Goal: Task Accomplishment & Management: Complete application form

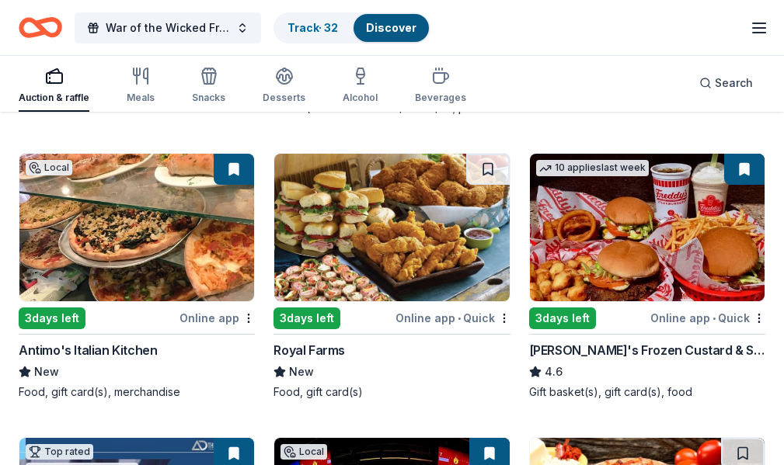
scroll to position [1341, 0]
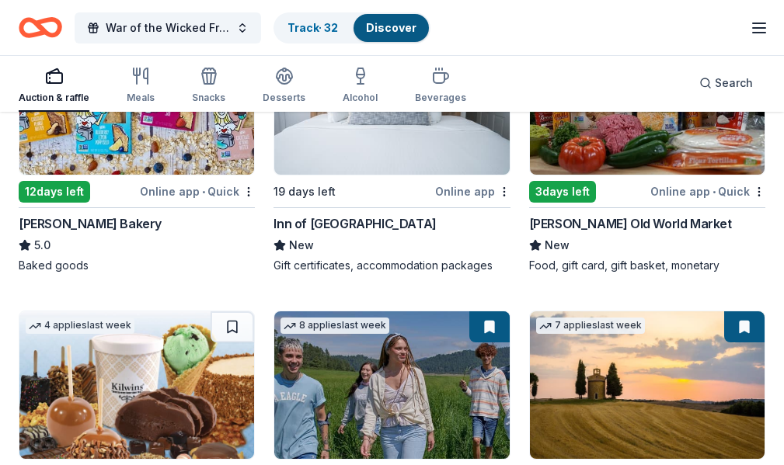
scroll to position [2006, 0]
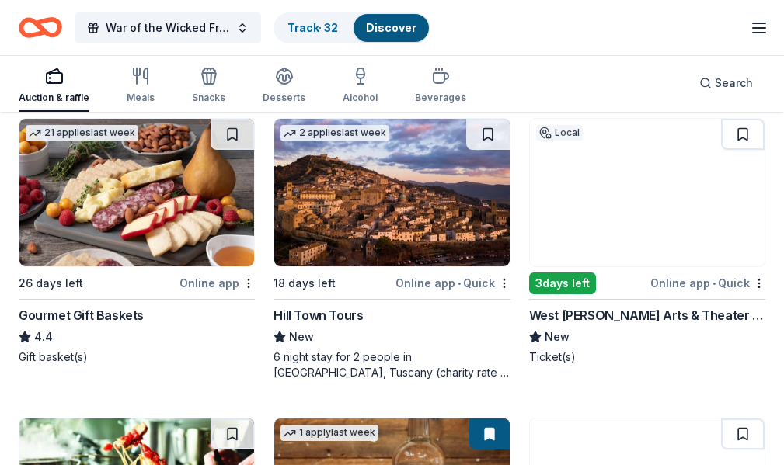
scroll to position [3146, 0]
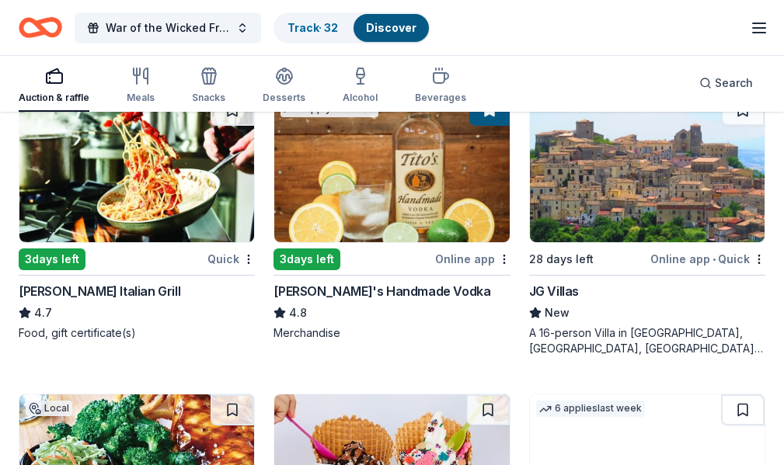
scroll to position [3447, 0]
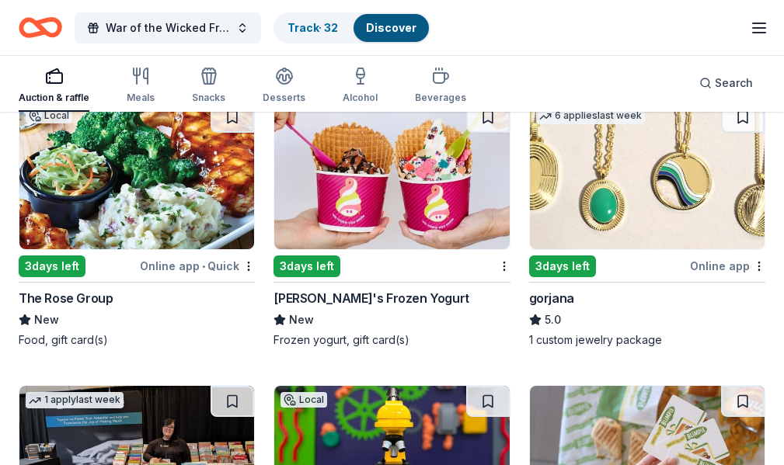
scroll to position [4017, 0]
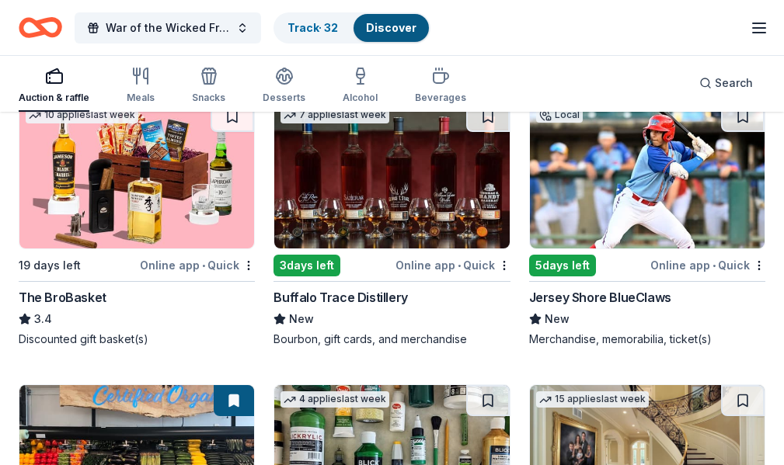
scroll to position [4587, 0]
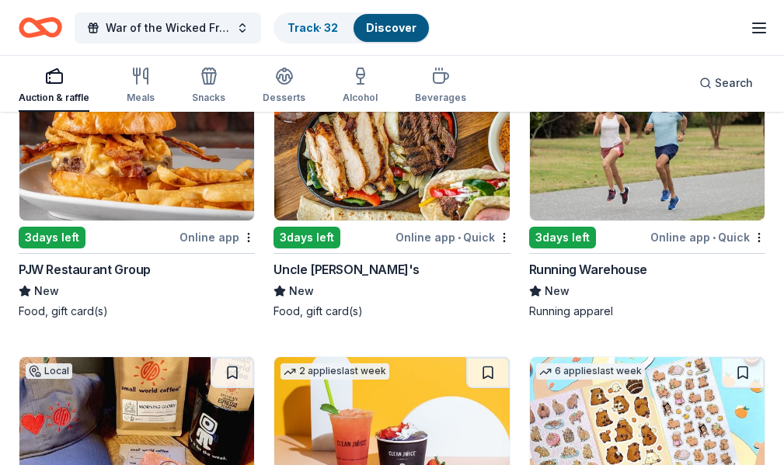
scroll to position [6383, 0]
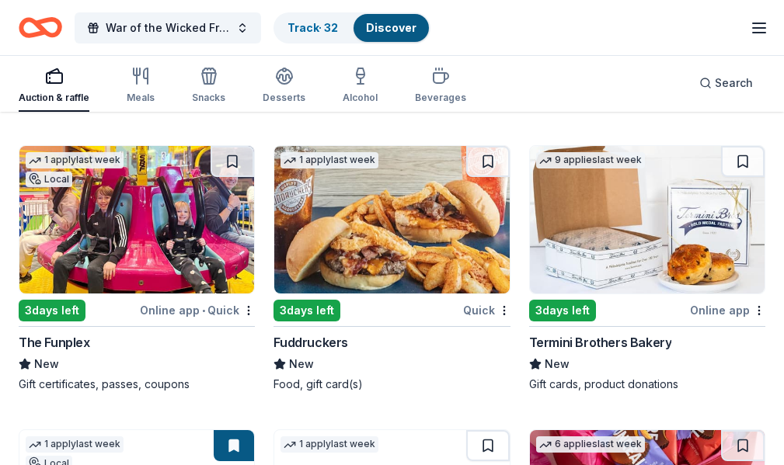
scroll to position [6667, 0]
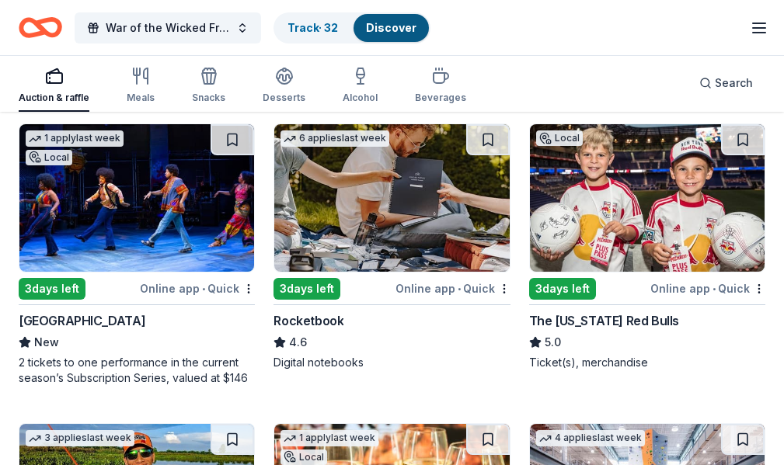
scroll to position [7238, 0]
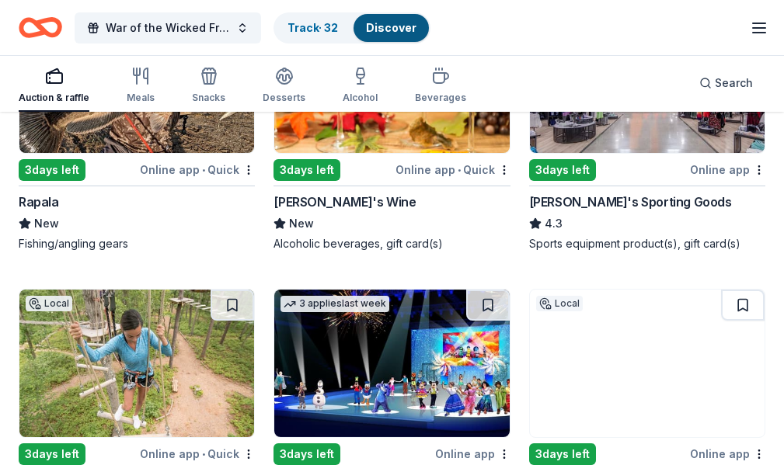
scroll to position [7807, 0]
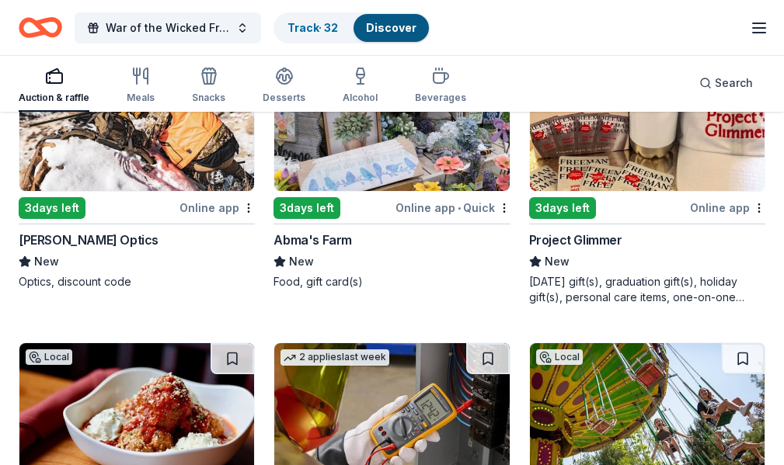
scroll to position [8180, 0]
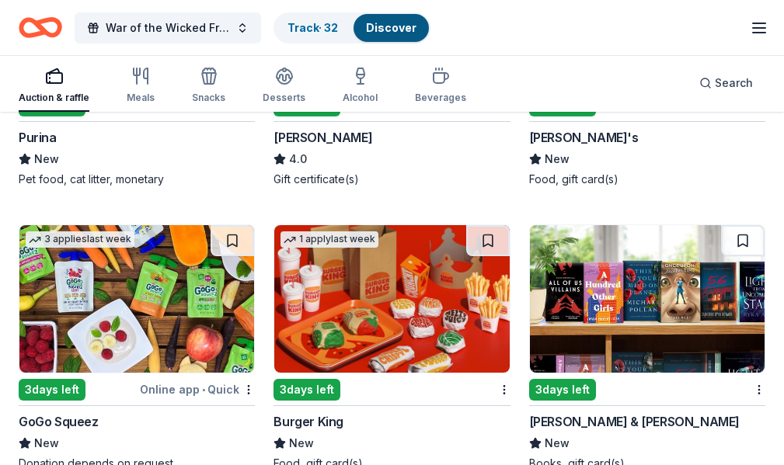
scroll to position [10564, 0]
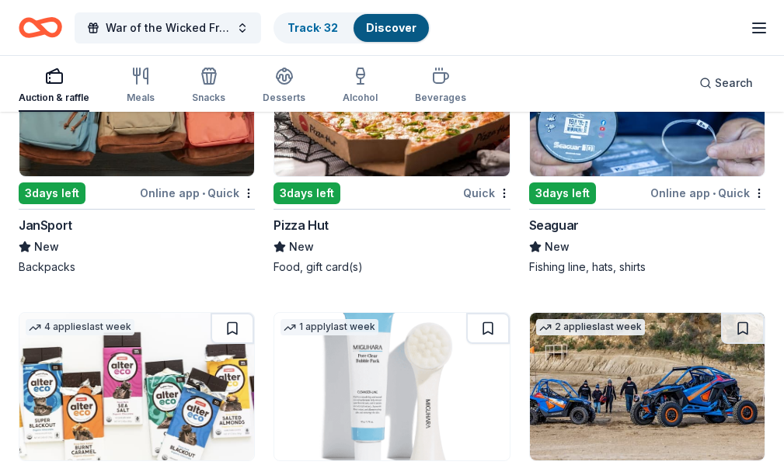
scroll to position [11639, 0]
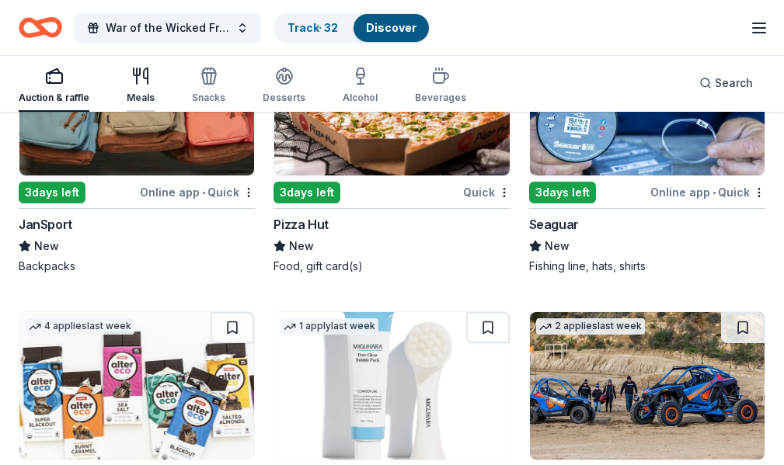
click at [148, 89] on div "Meals" at bounding box center [141, 85] width 28 height 37
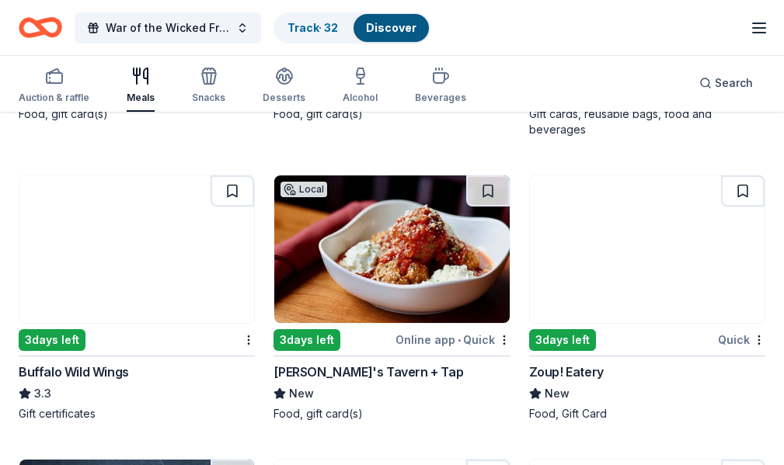
scroll to position [2829, 0]
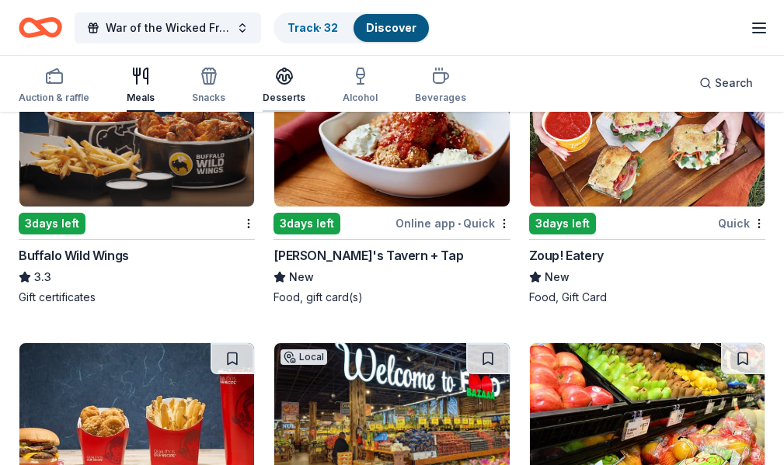
click at [283, 71] on icon "button" at bounding box center [285, 75] width 16 height 12
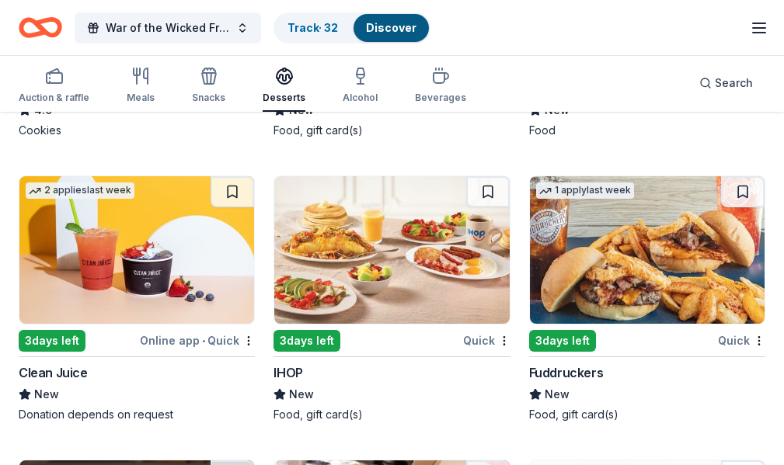
scroll to position [2167, 0]
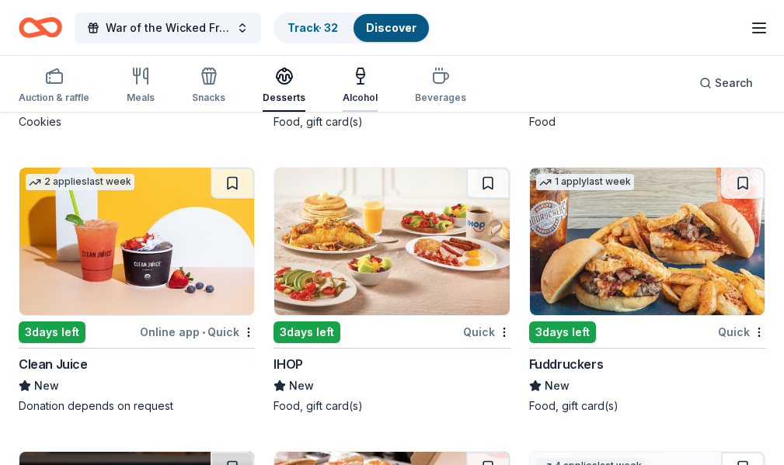
click at [363, 103] on div "Alcohol" at bounding box center [360, 98] width 35 height 12
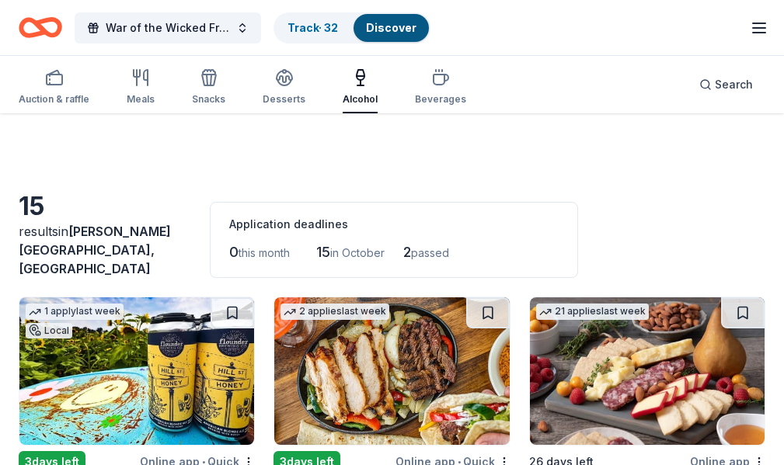
scroll to position [285, 0]
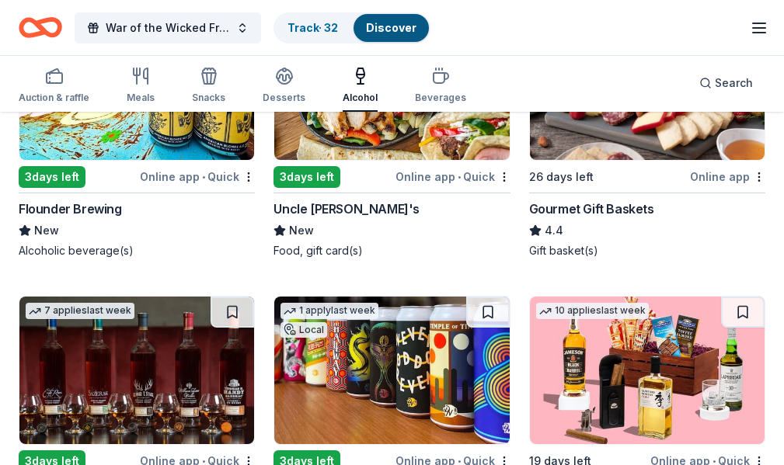
click at [155, 140] on img at bounding box center [136, 86] width 235 height 148
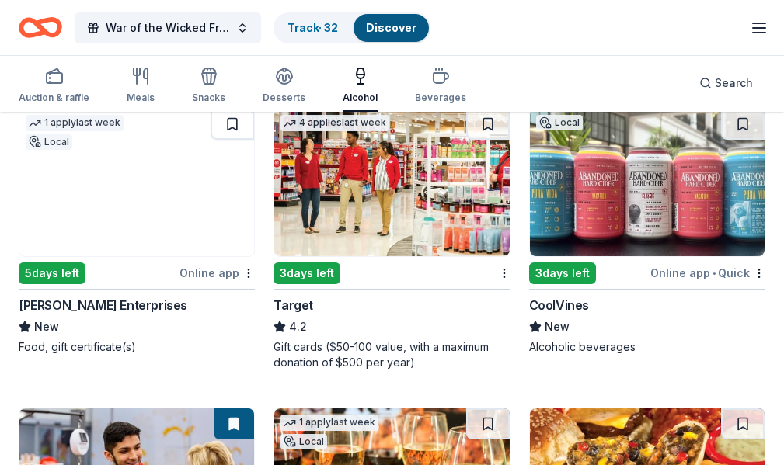
scroll to position [729, 0]
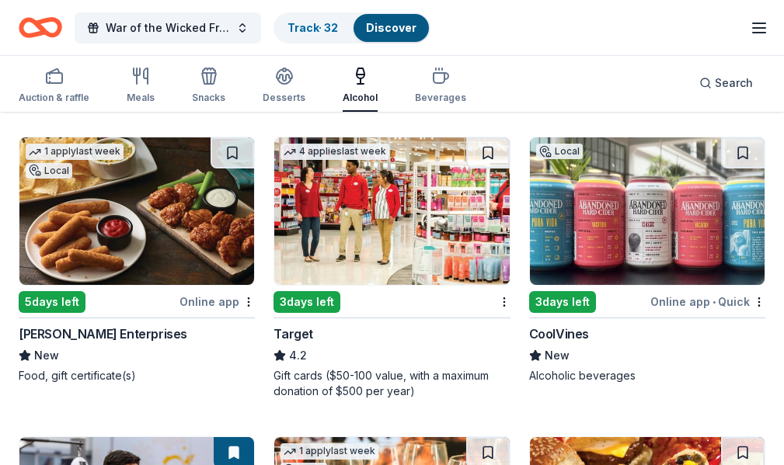
click at [530, 248] on img at bounding box center [647, 212] width 235 height 148
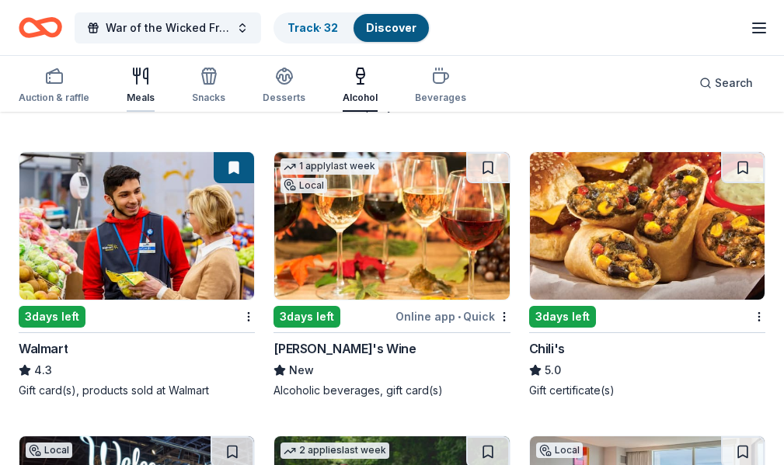
click at [151, 96] on div "Meals" at bounding box center [141, 98] width 28 height 12
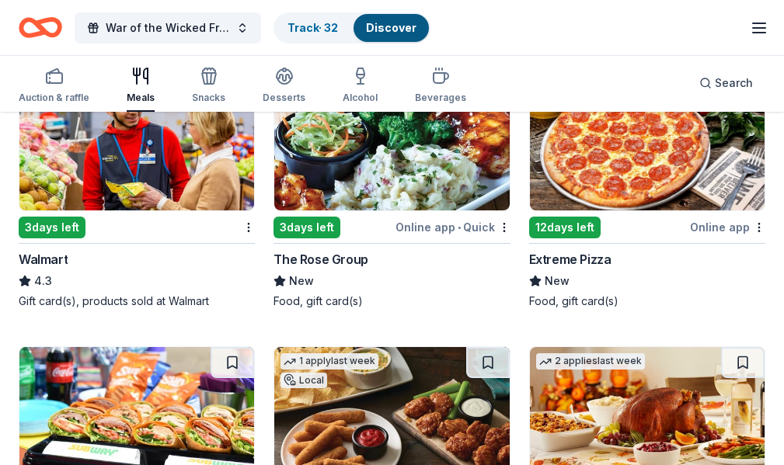
scroll to position [1140, 0]
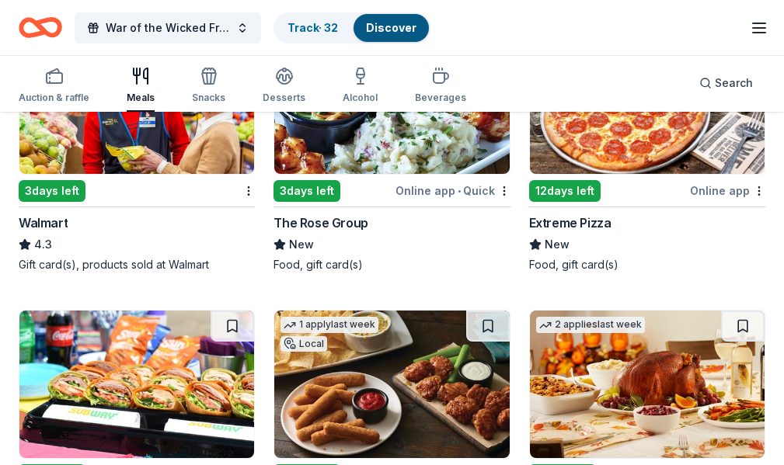
click at [530, 311] on img at bounding box center [647, 385] width 235 height 148
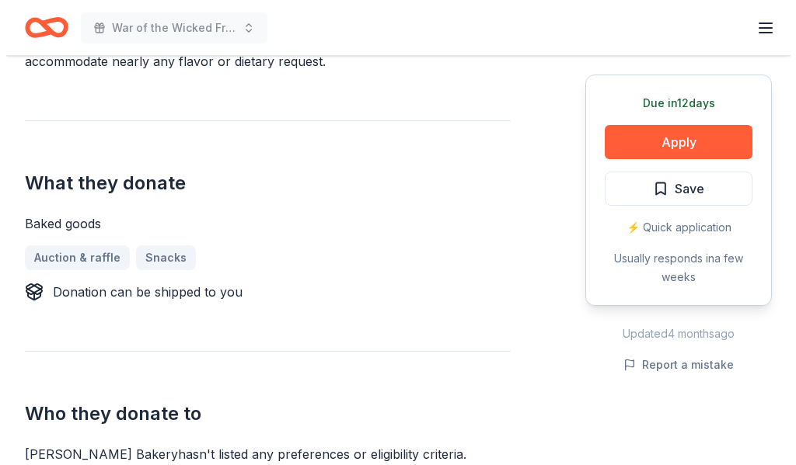
scroll to position [569, 0]
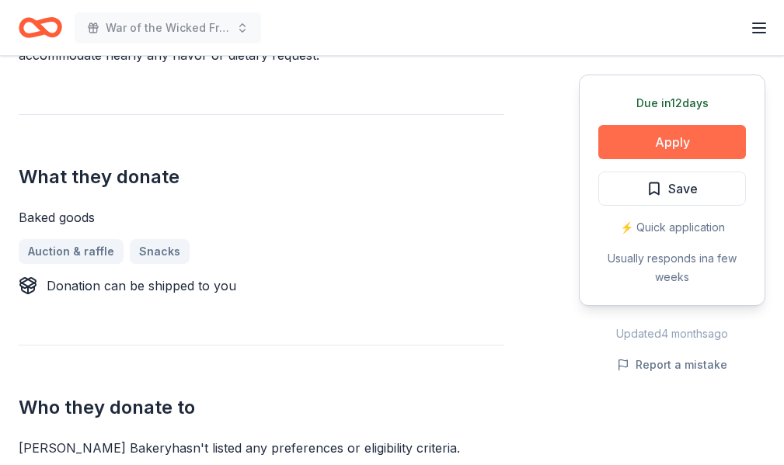
click at [610, 135] on button "Apply" at bounding box center [672, 142] width 148 height 34
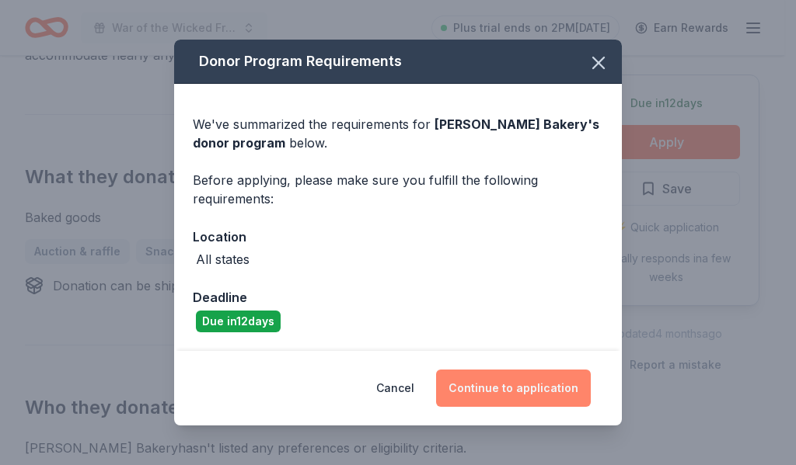
click at [548, 402] on button "Continue to application" at bounding box center [513, 388] width 155 height 37
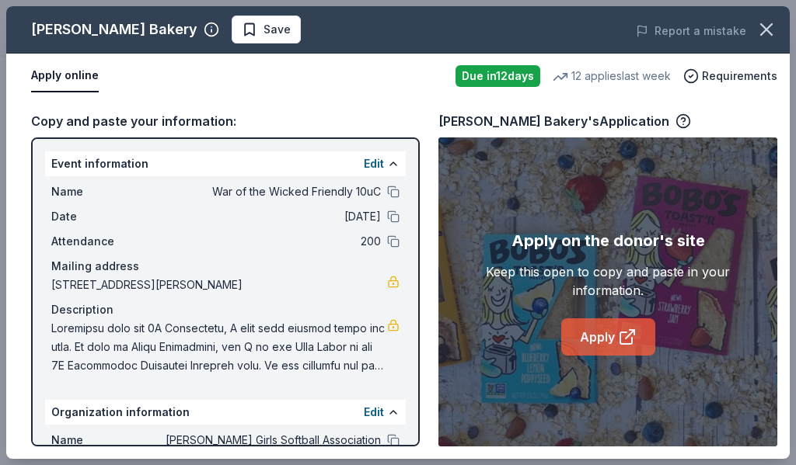
click at [598, 336] on link "Apply" at bounding box center [608, 337] width 94 height 37
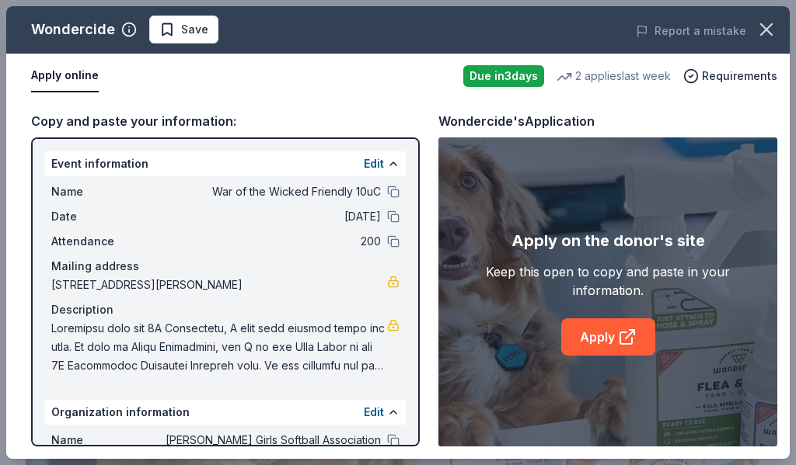
scroll to position [569, 0]
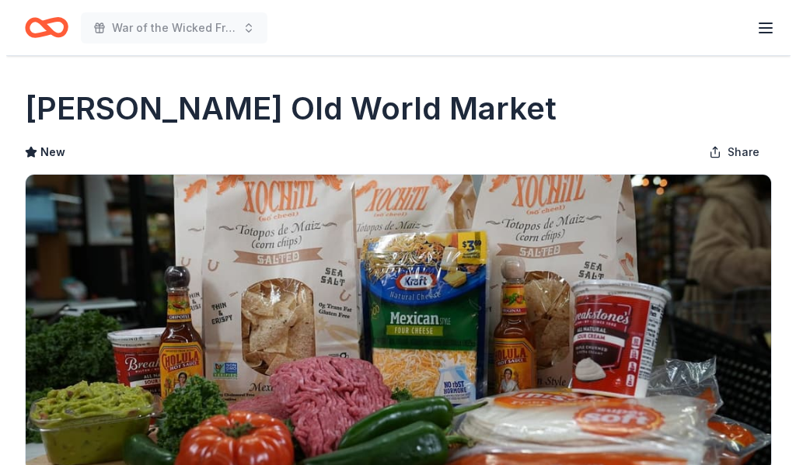
scroll to position [569, 0]
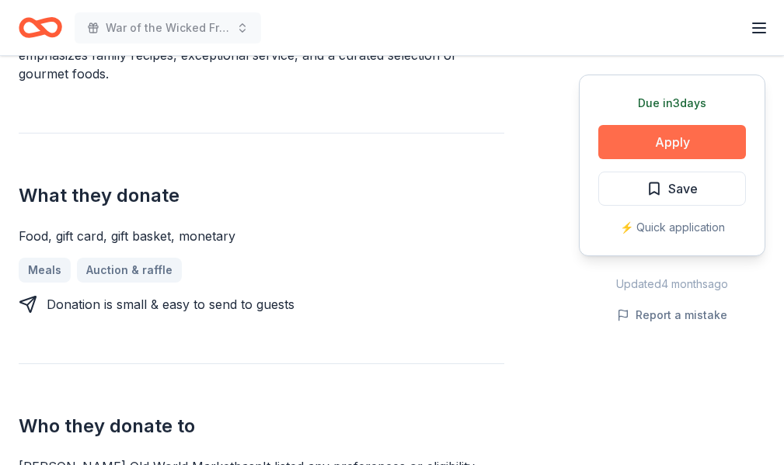
click at [598, 145] on button "Apply" at bounding box center [672, 142] width 148 height 34
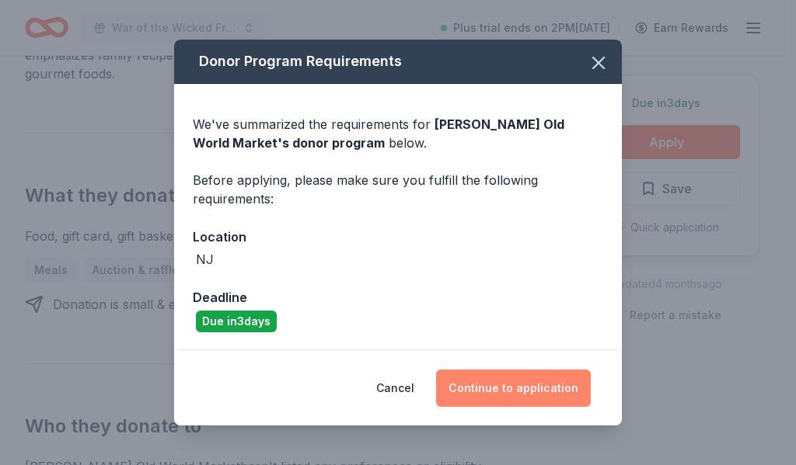
click at [501, 387] on button "Continue to application" at bounding box center [513, 388] width 155 height 37
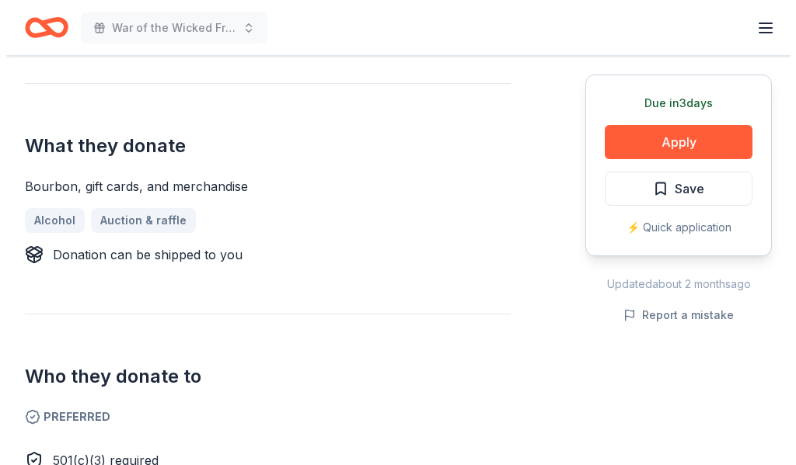
scroll to position [569, 0]
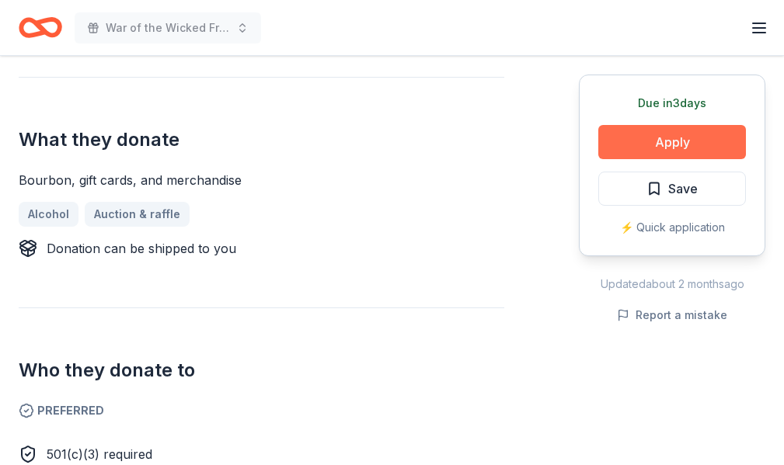
click at [647, 149] on button "Apply" at bounding box center [672, 142] width 148 height 34
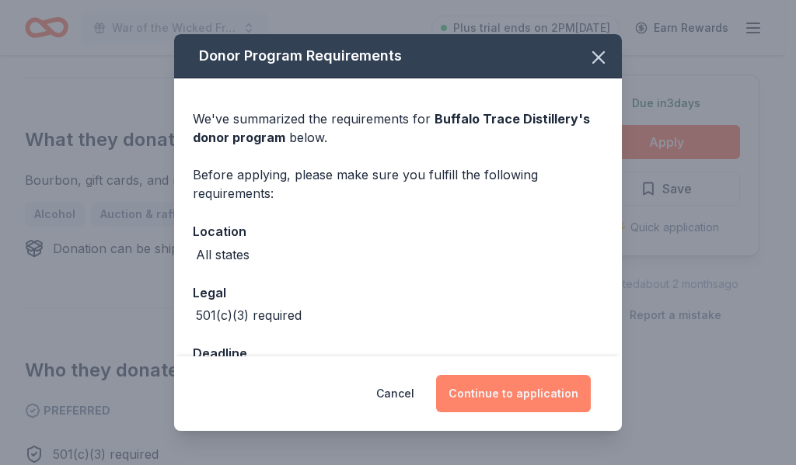
click at [458, 392] on button "Continue to application" at bounding box center [513, 393] width 155 height 37
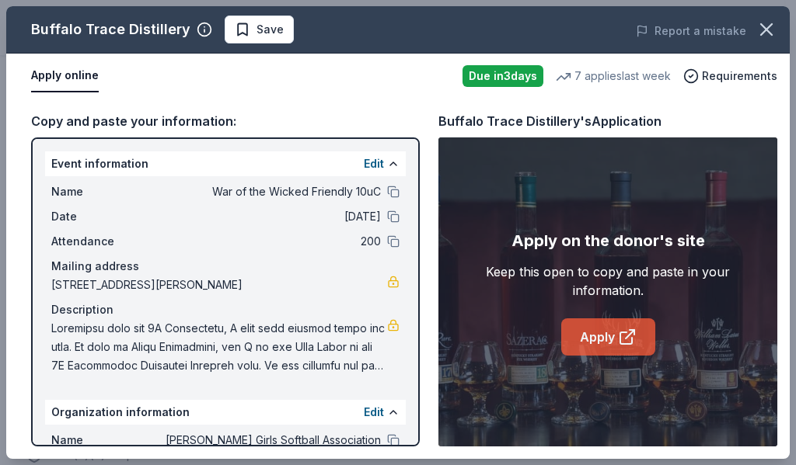
click at [586, 330] on link "Apply" at bounding box center [608, 337] width 94 height 37
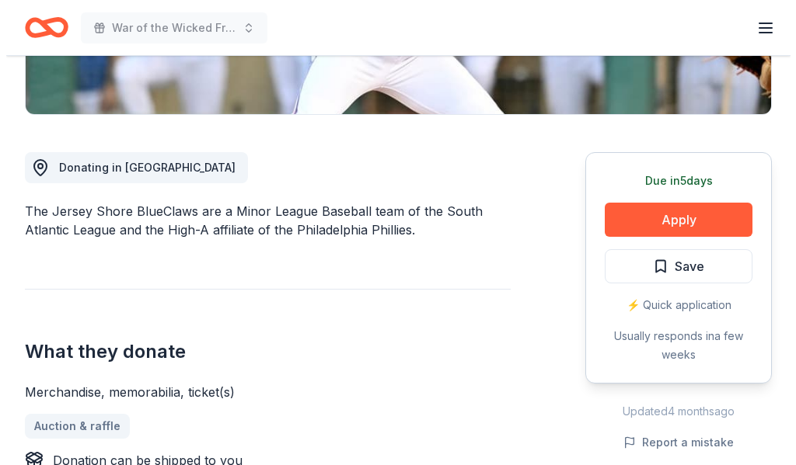
scroll to position [388, 0]
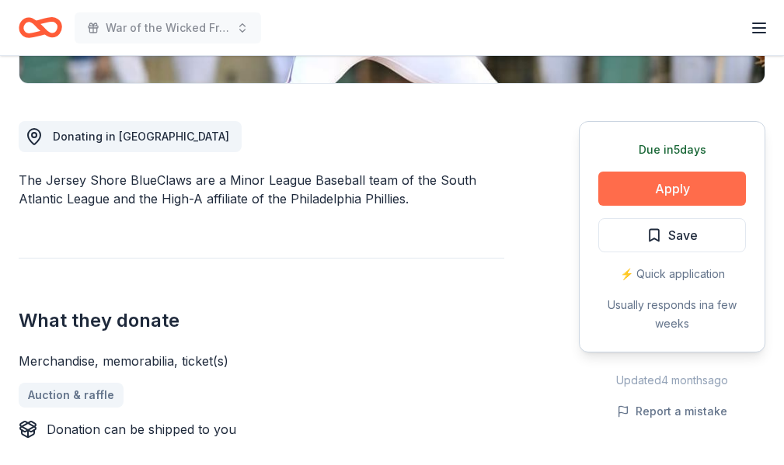
click at [724, 193] on button "Apply" at bounding box center [672, 189] width 148 height 34
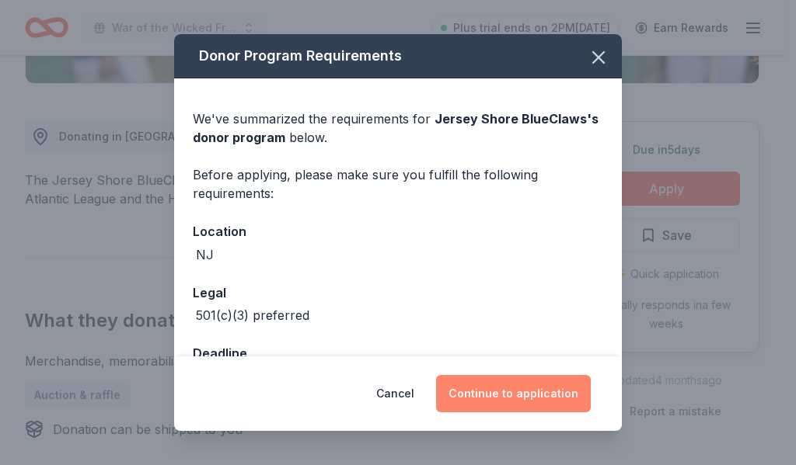
click at [565, 381] on button "Continue to application" at bounding box center [513, 393] width 155 height 37
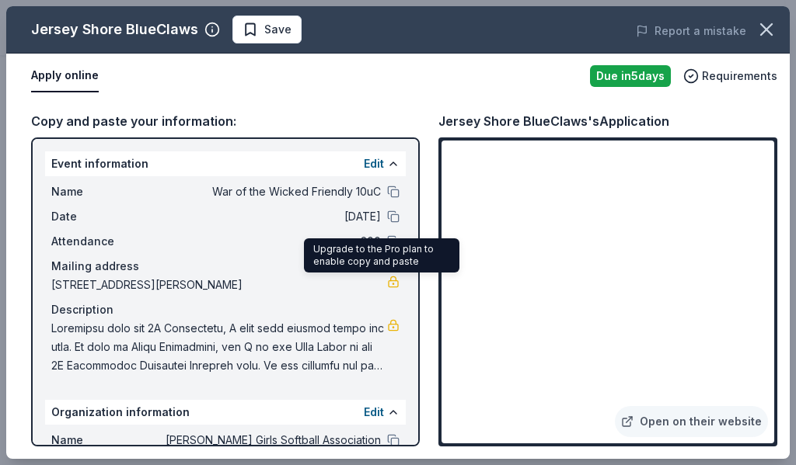
drag, startPoint x: 715, startPoint y: 401, endPoint x: 381, endPoint y: 278, distance: 355.2
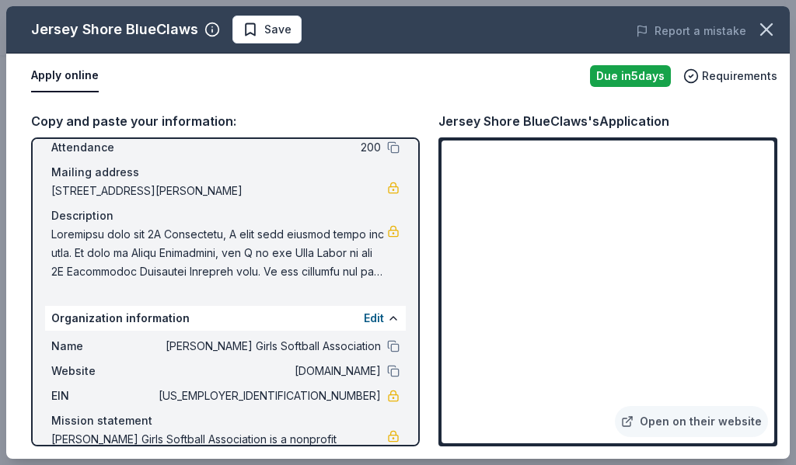
scroll to position [154, 0]
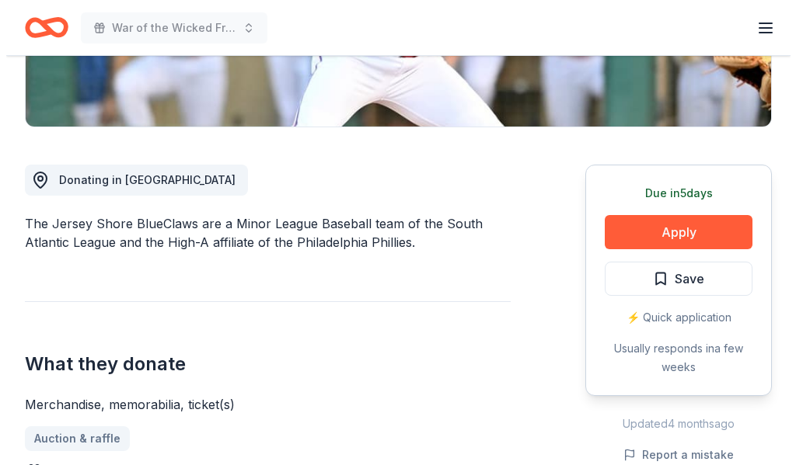
scroll to position [580, 0]
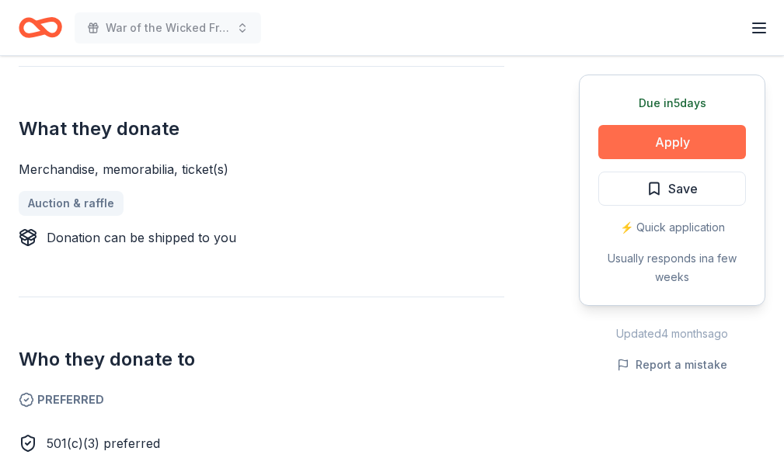
click at [696, 141] on button "Apply" at bounding box center [672, 142] width 148 height 34
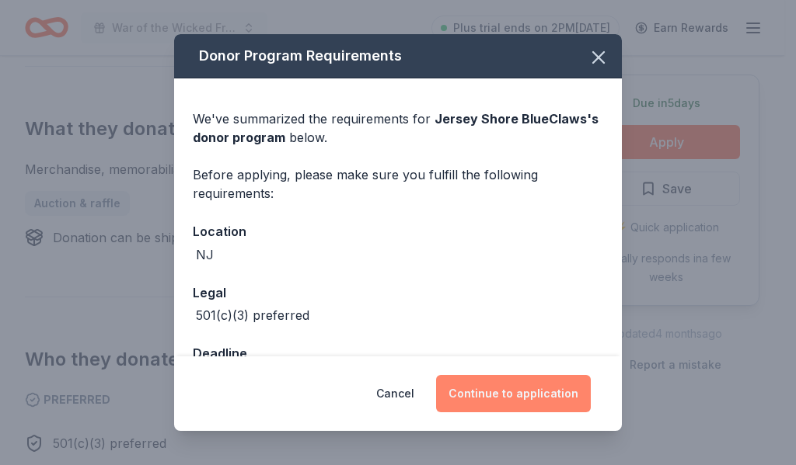
click at [519, 391] on button "Continue to application" at bounding box center [513, 393] width 155 height 37
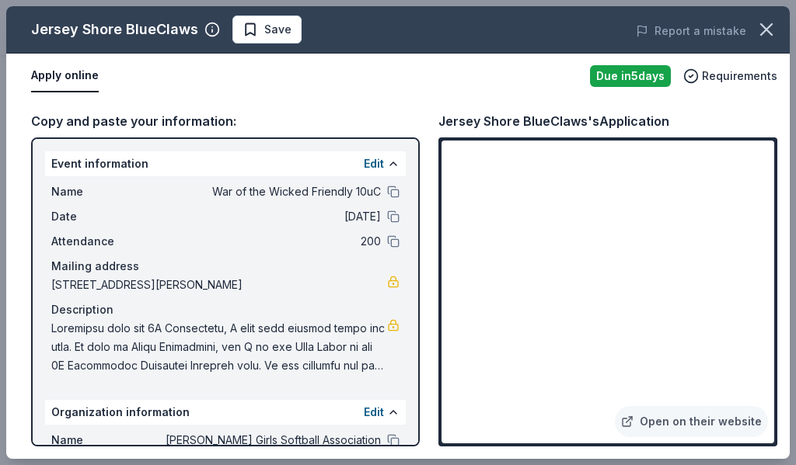
scroll to position [154, 0]
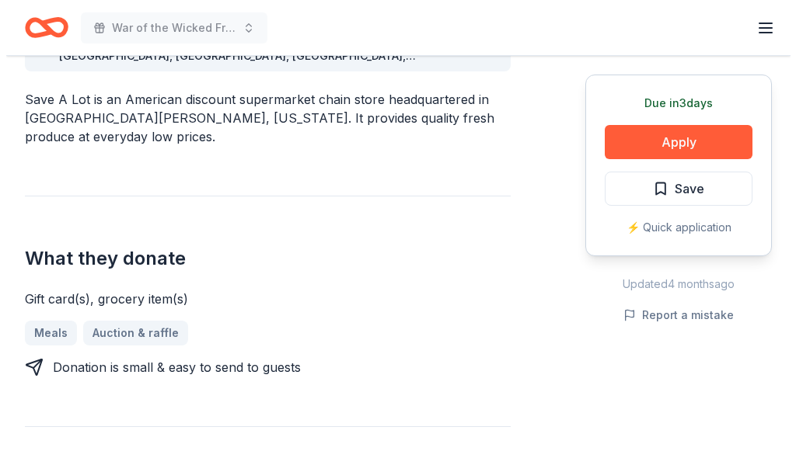
scroll to position [569, 0]
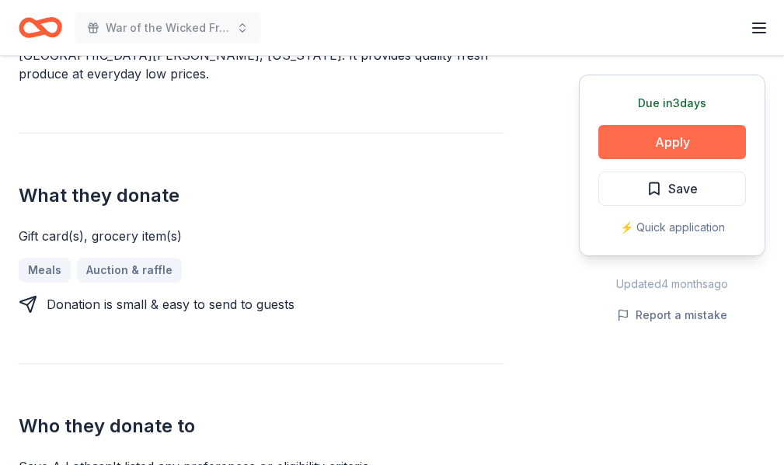
click at [621, 141] on button "Apply" at bounding box center [672, 142] width 148 height 34
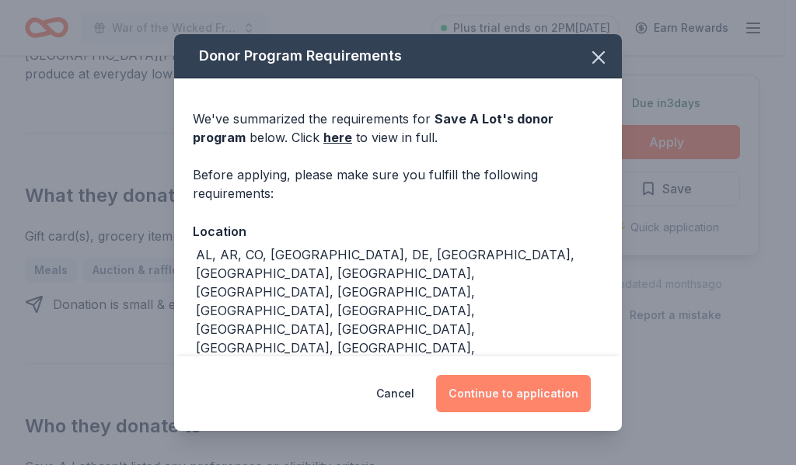
click at [541, 406] on button "Continue to application" at bounding box center [513, 393] width 155 height 37
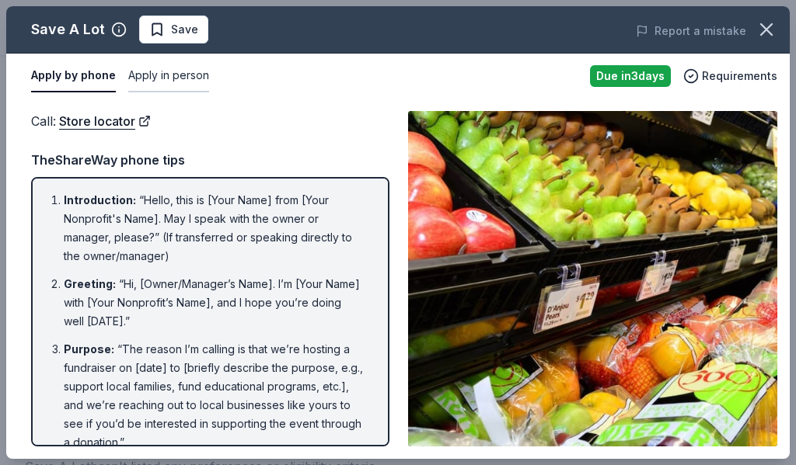
click at [150, 71] on button "Apply in person" at bounding box center [168, 76] width 81 height 33
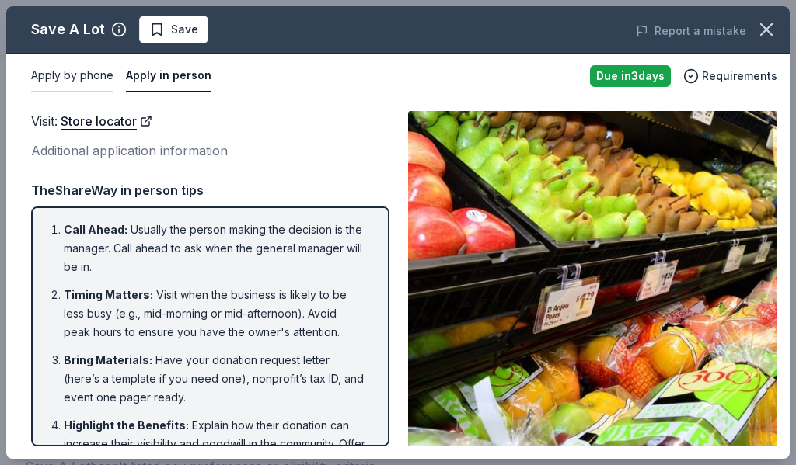
click at [96, 83] on button "Apply by phone" at bounding box center [72, 76] width 82 height 33
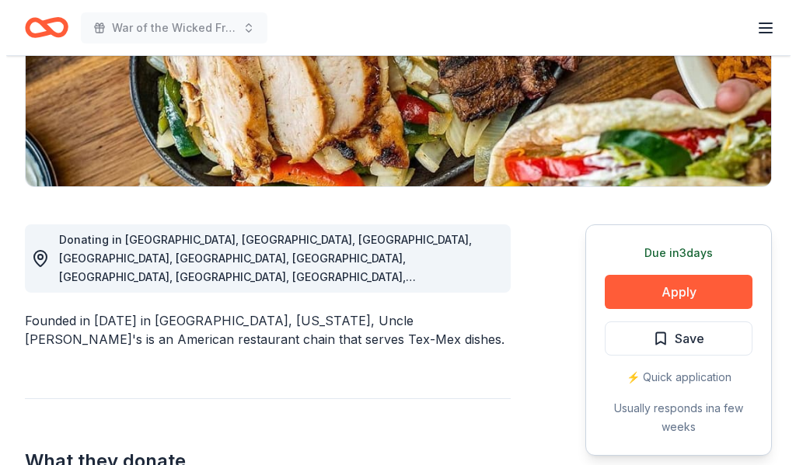
scroll to position [569, 0]
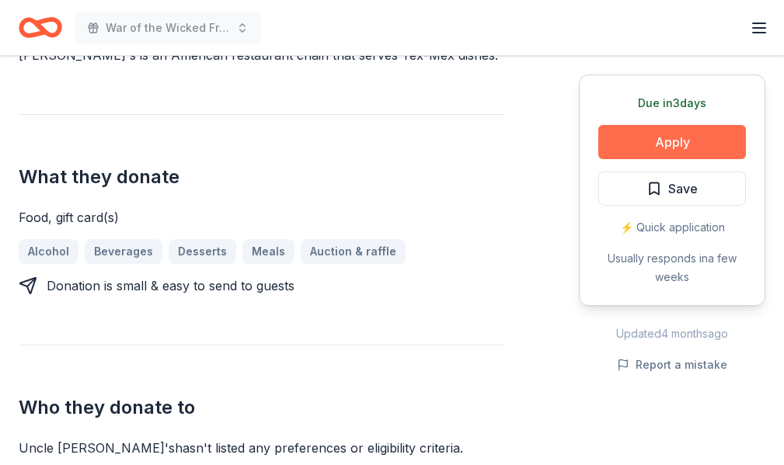
click at [629, 140] on button "Apply" at bounding box center [672, 142] width 148 height 34
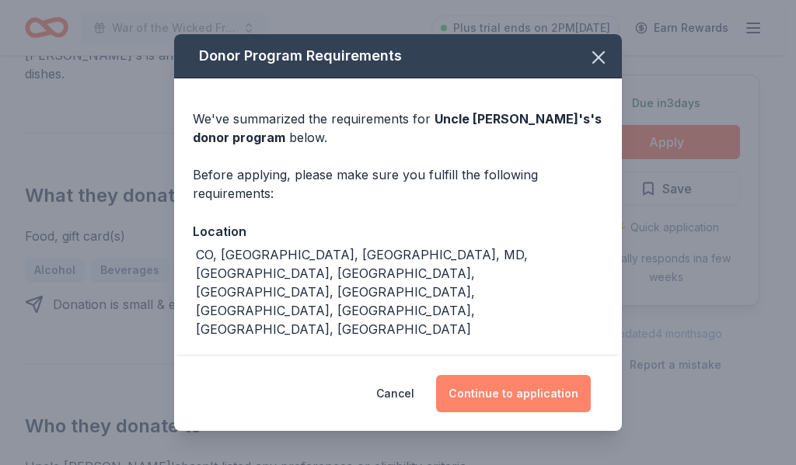
click at [506, 388] on button "Continue to application" at bounding box center [513, 393] width 155 height 37
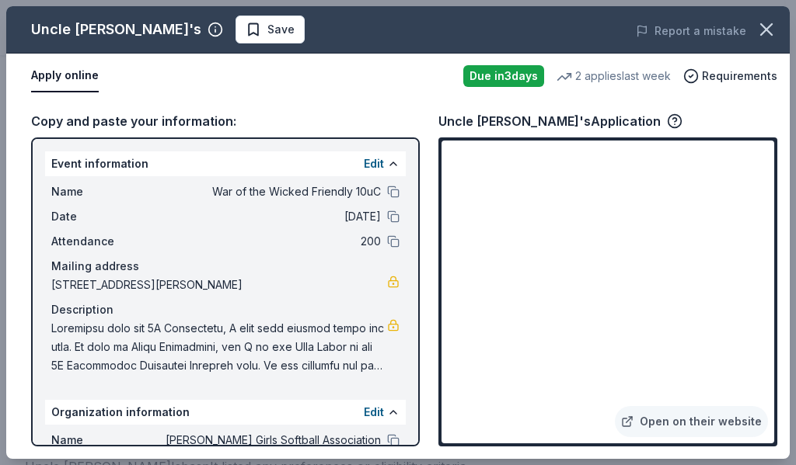
scroll to position [154, 0]
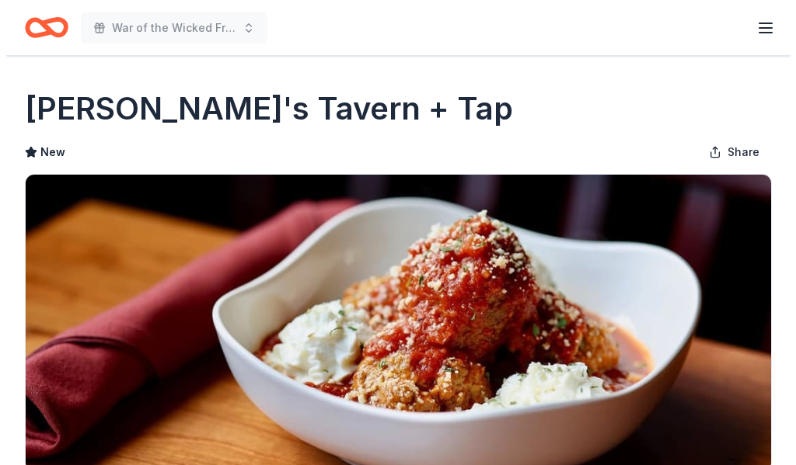
scroll to position [285, 0]
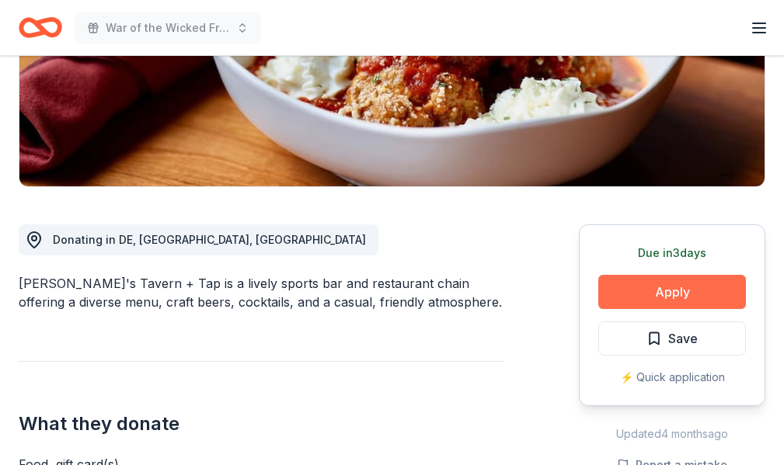
click at [626, 284] on button "Apply" at bounding box center [672, 292] width 148 height 34
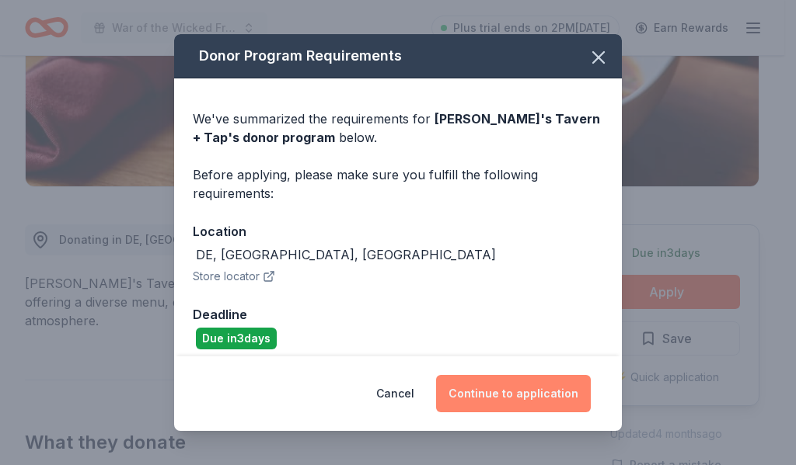
click at [545, 388] on button "Continue to application" at bounding box center [513, 393] width 155 height 37
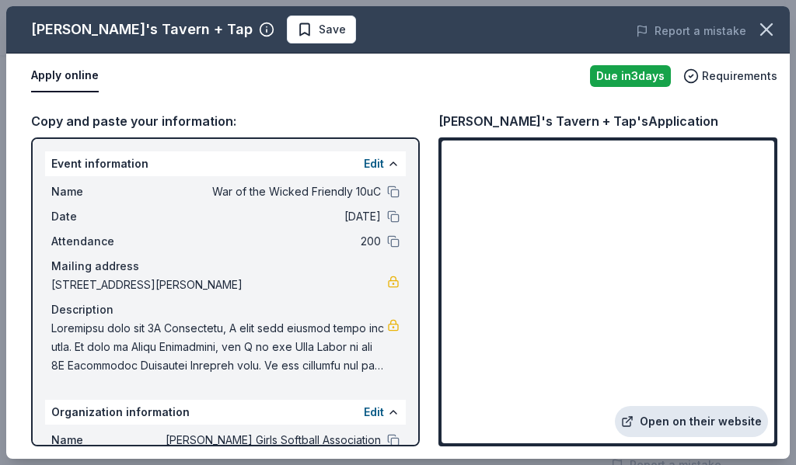
click at [691, 429] on link "Open on their website" at bounding box center [691, 421] width 153 height 31
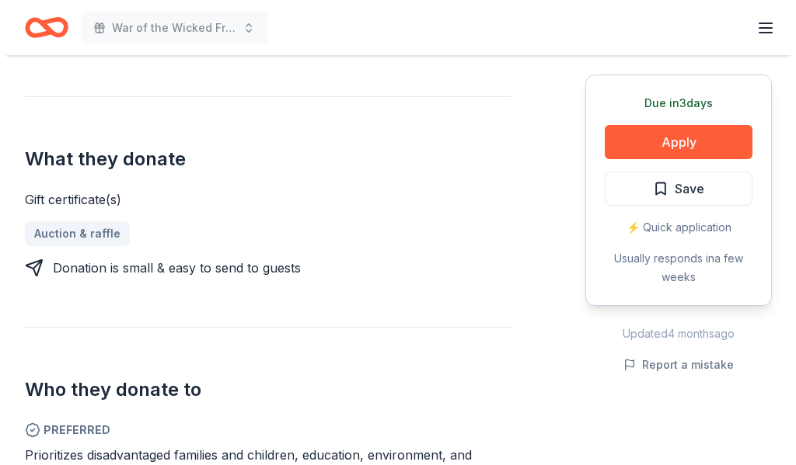
scroll to position [569, 0]
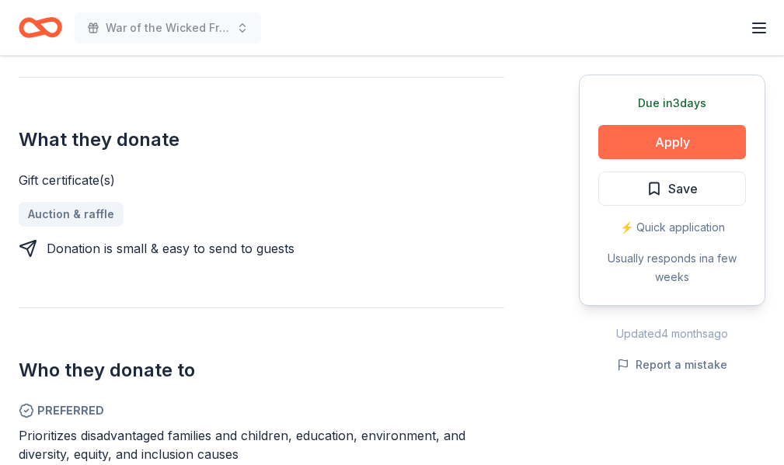
click at [656, 146] on button "Apply" at bounding box center [672, 142] width 148 height 34
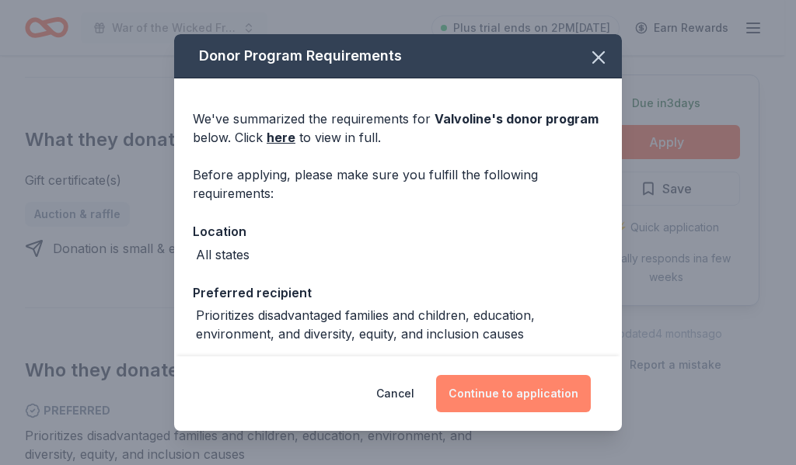
click at [496, 404] on button "Continue to application" at bounding box center [513, 393] width 155 height 37
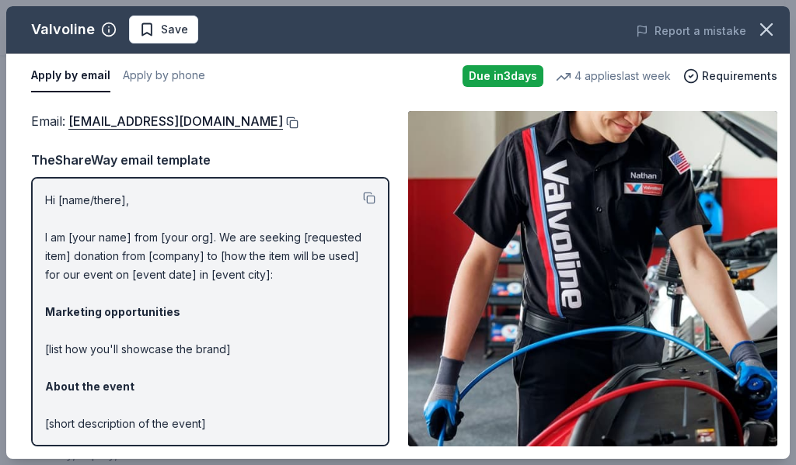
click at [283, 122] on button at bounding box center [291, 123] width 16 height 12
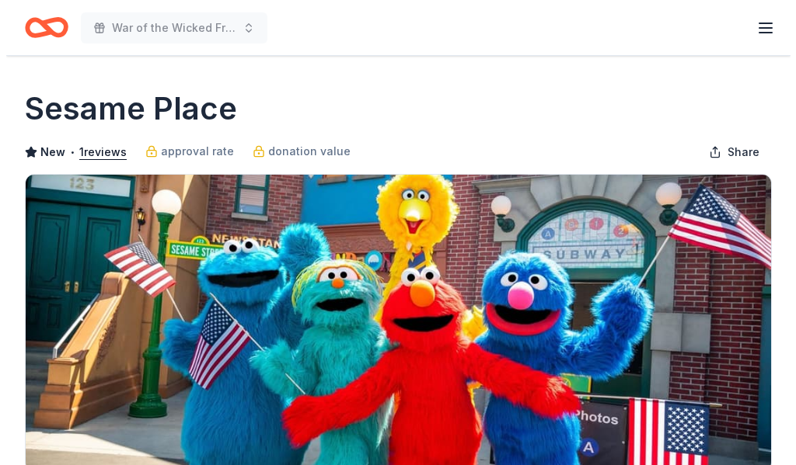
scroll to position [285, 0]
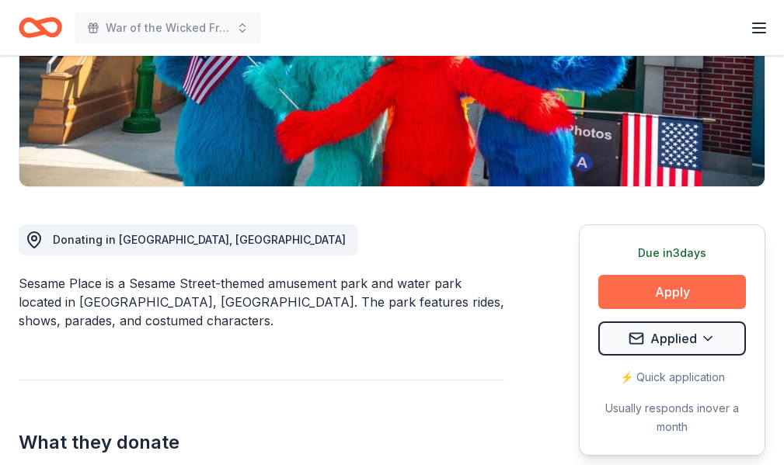
click at [623, 298] on button "Apply" at bounding box center [672, 292] width 148 height 34
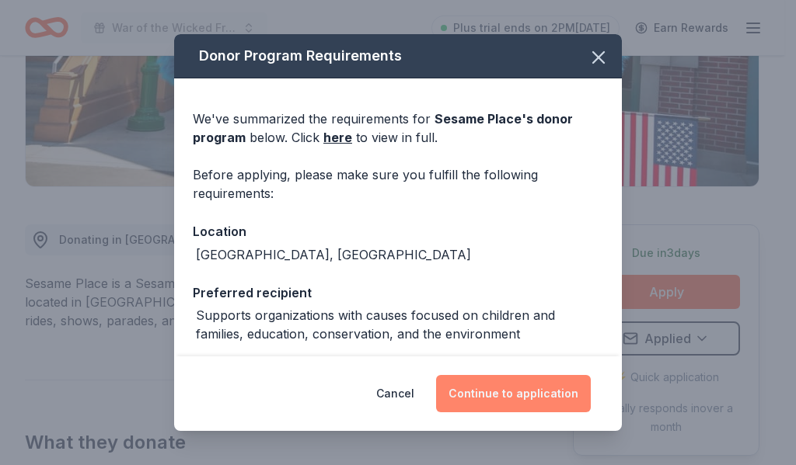
click at [538, 395] on button "Continue to application" at bounding box center [513, 393] width 155 height 37
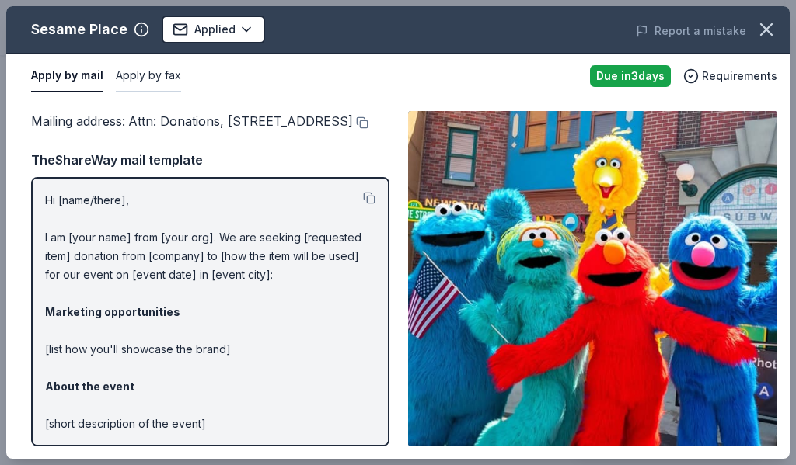
click at [150, 78] on button "Apply by fax" at bounding box center [148, 76] width 65 height 33
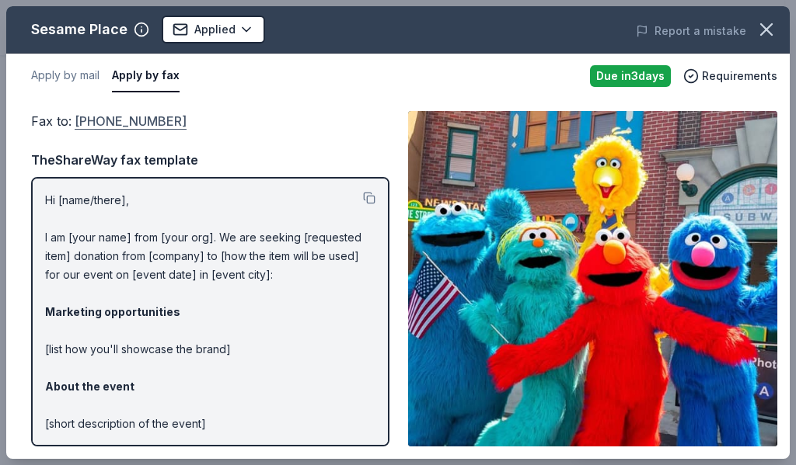
drag, startPoint x: 171, startPoint y: 120, endPoint x: 100, endPoint y: 126, distance: 70.9
click at [100, 126] on div "Fax to : (215) 741-5307" at bounding box center [210, 121] width 358 height 20
click at [125, 121] on link "(215) 741-5307" at bounding box center [131, 121] width 112 height 20
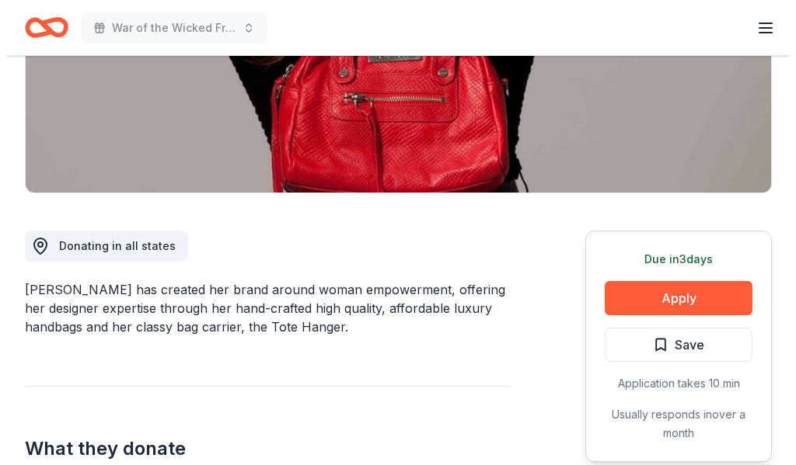
scroll to position [285, 0]
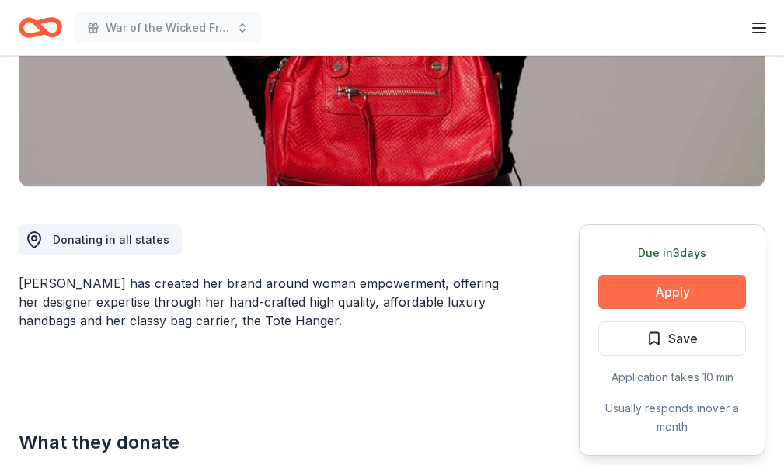
click at [614, 278] on button "Apply" at bounding box center [672, 292] width 148 height 34
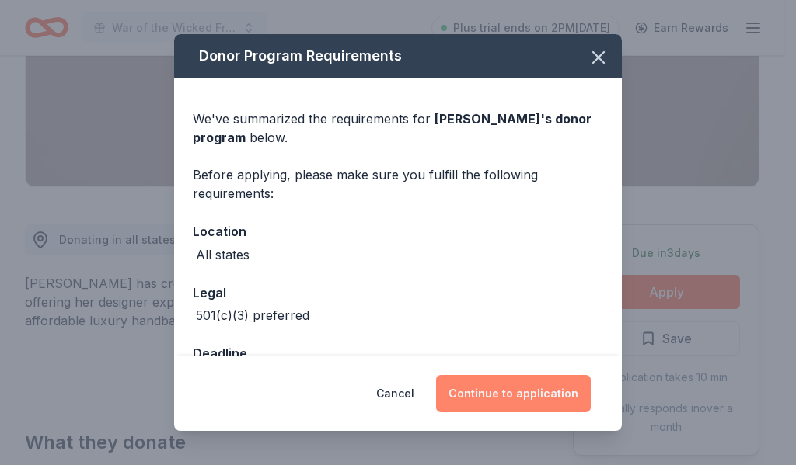
click at [536, 387] on button "Continue to application" at bounding box center [513, 393] width 155 height 37
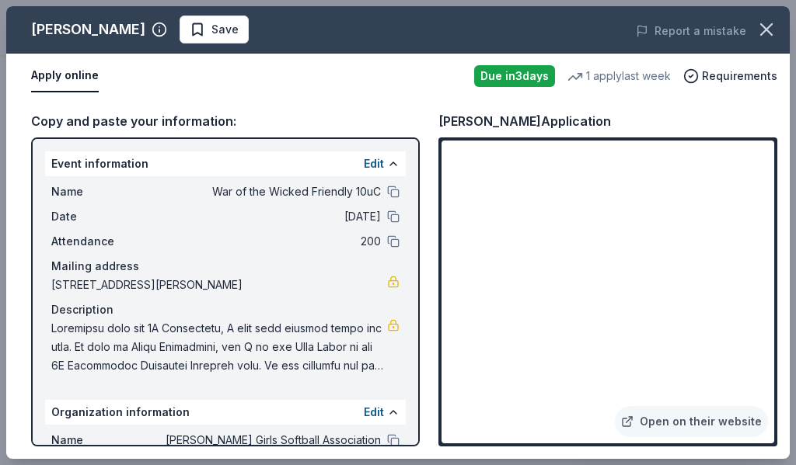
drag, startPoint x: 439, startPoint y: 127, endPoint x: 500, endPoint y: 131, distance: 61.6
click at [500, 131] on div "[PERSON_NAME] Application" at bounding box center [524, 121] width 172 height 20
drag, startPoint x: 593, startPoint y: 117, endPoint x: 516, endPoint y: 118, distance: 76.9
click at [517, 118] on div "[PERSON_NAME] Application" at bounding box center [524, 121] width 172 height 20
click at [508, 119] on div "Jacki Easlick's Application" at bounding box center [524, 121] width 172 height 20
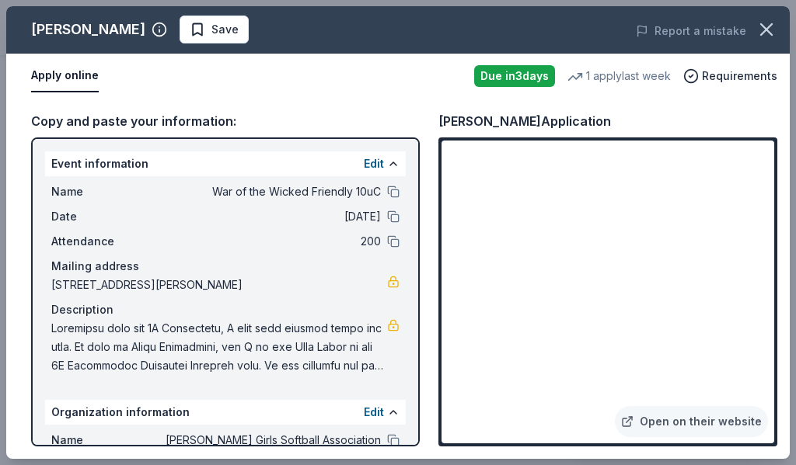
click at [508, 119] on div "Jacki Easlick's Application" at bounding box center [524, 121] width 172 height 20
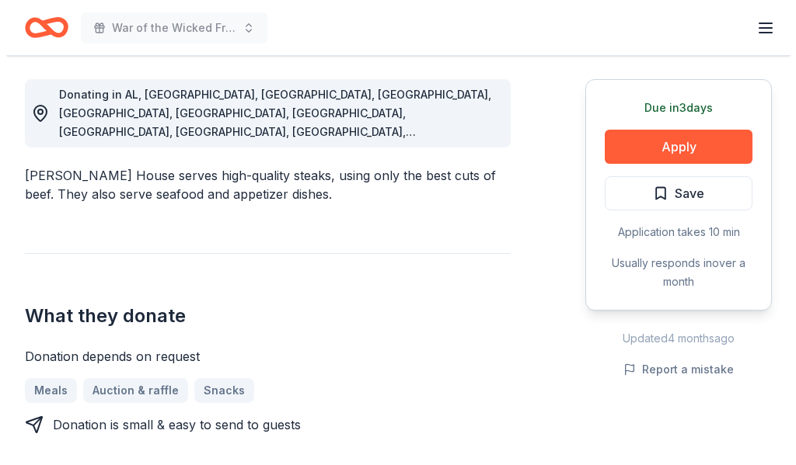
scroll to position [438, 0]
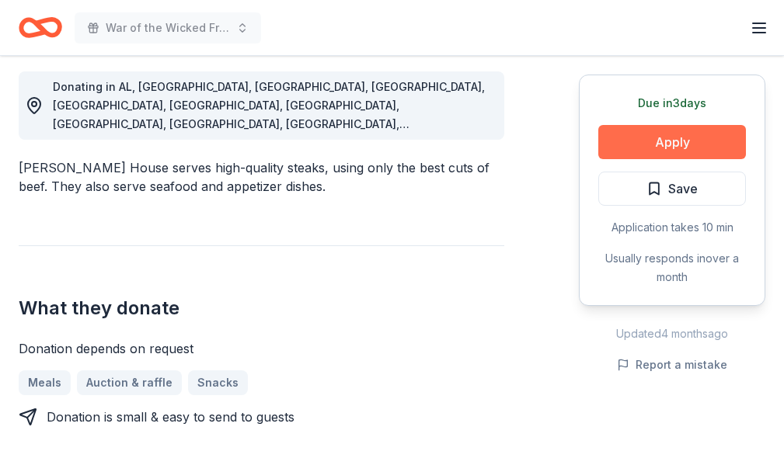
click at [714, 143] on button "Apply" at bounding box center [672, 142] width 148 height 34
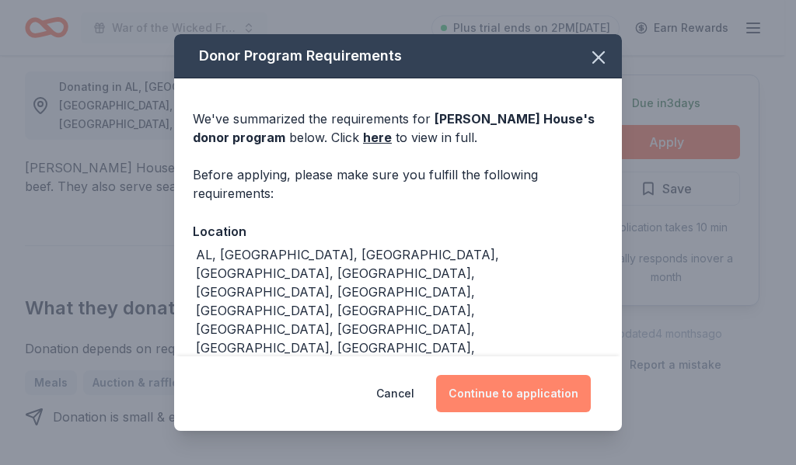
click at [543, 401] on button "Continue to application" at bounding box center [513, 393] width 155 height 37
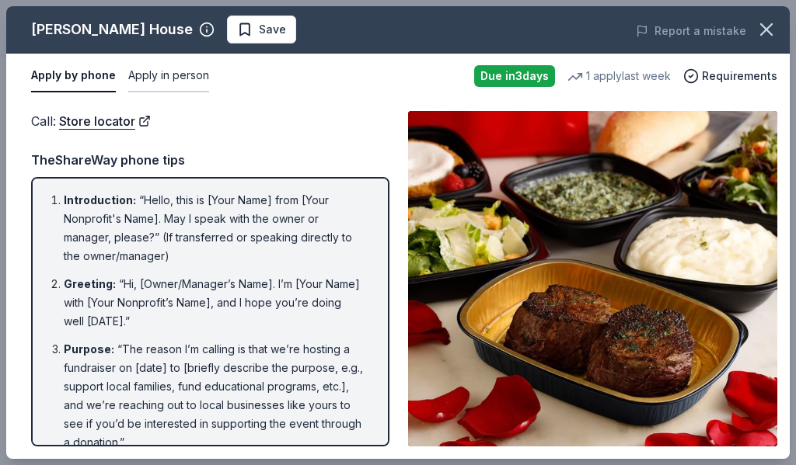
click at [172, 75] on button "Apply in person" at bounding box center [168, 76] width 81 height 33
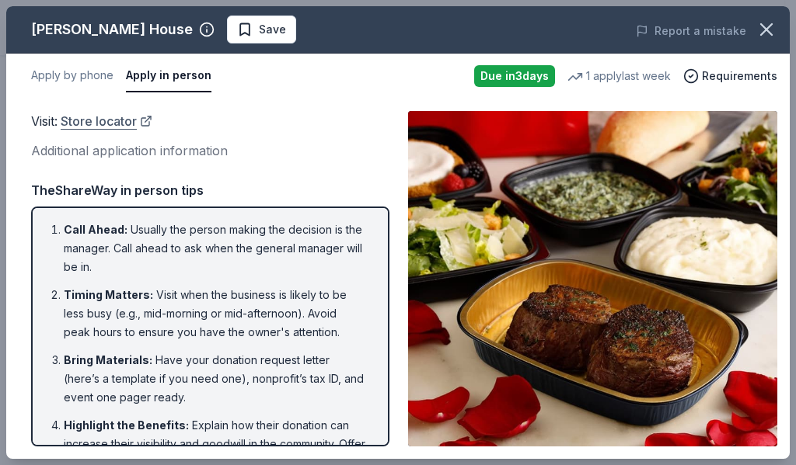
click at [102, 125] on link "Store locator" at bounding box center [107, 121] width 92 height 20
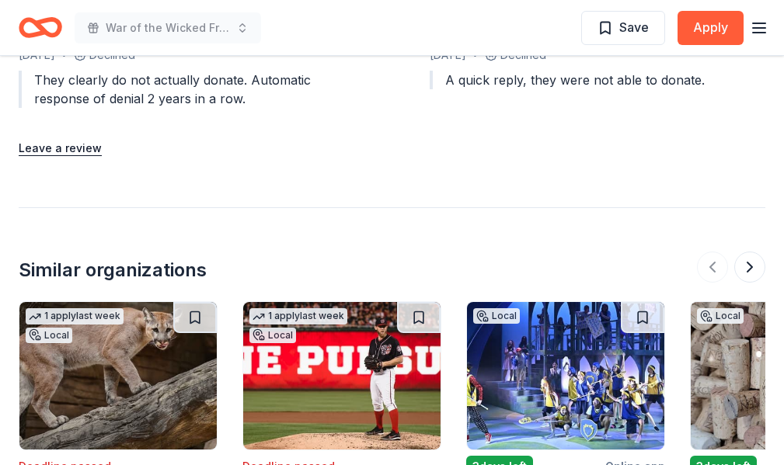
scroll to position [1710, 0]
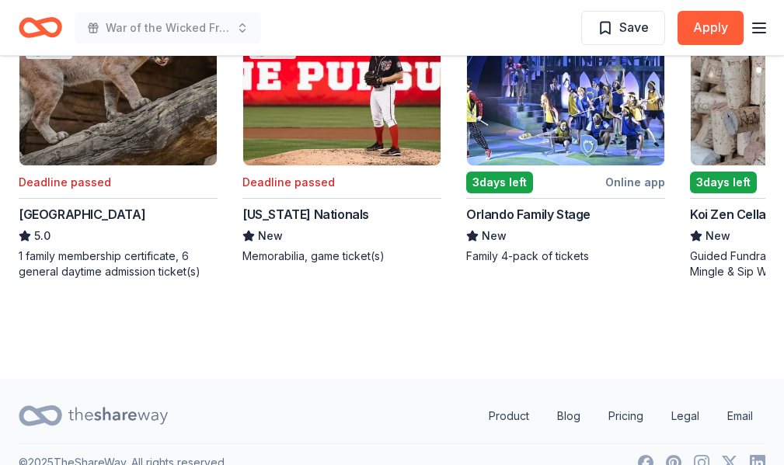
click at [599, 124] on img at bounding box center [565, 92] width 197 height 148
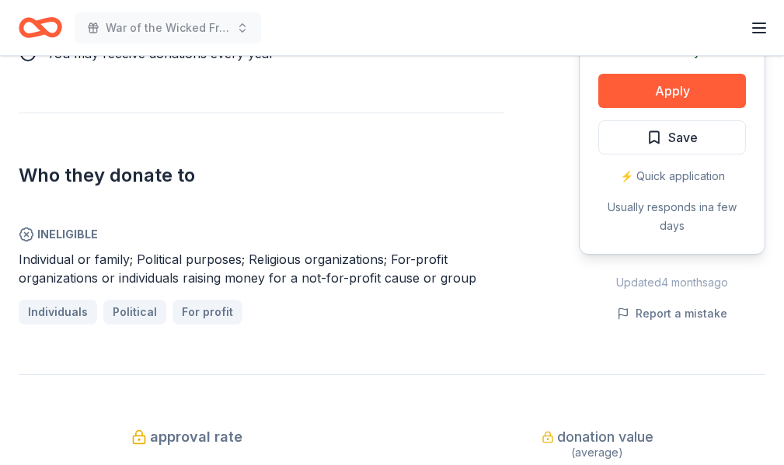
scroll to position [855, 0]
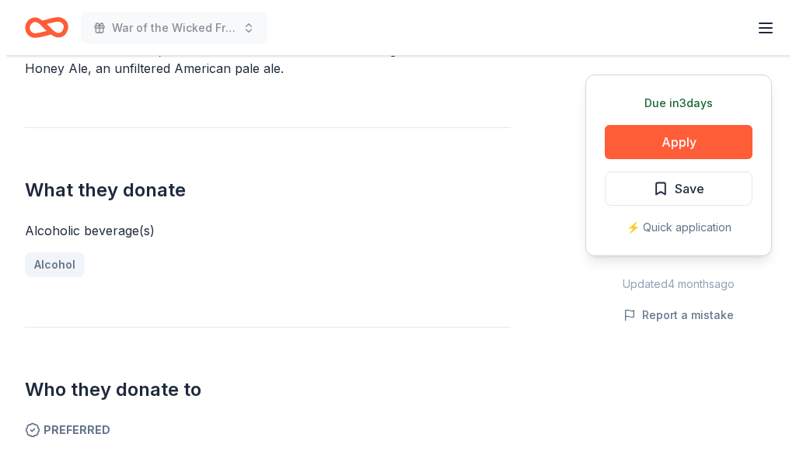
scroll to position [569, 0]
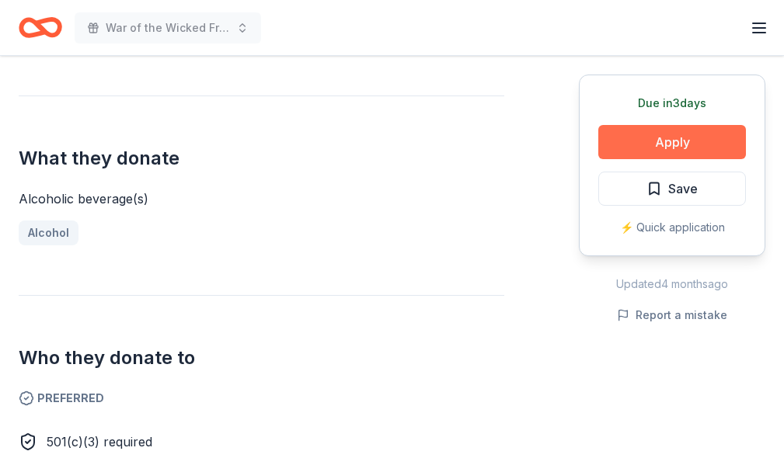
click at [622, 143] on button "Apply" at bounding box center [672, 142] width 148 height 34
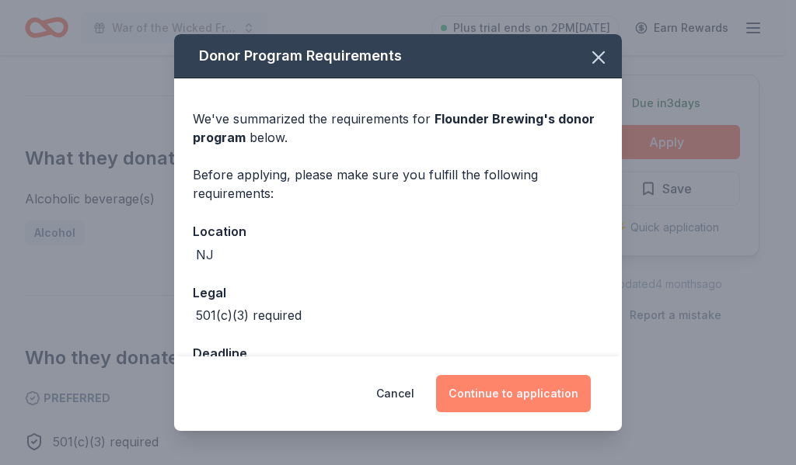
click at [507, 401] on button "Continue to application" at bounding box center [513, 393] width 155 height 37
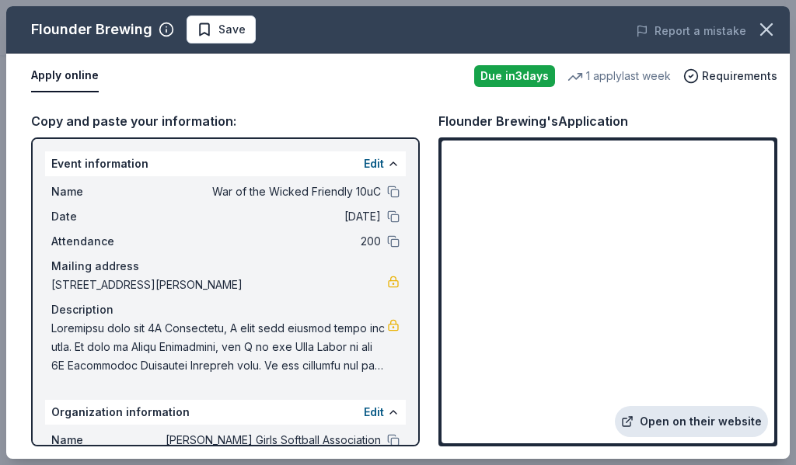
click at [652, 420] on link "Open on their website" at bounding box center [691, 421] width 153 height 31
click at [145, 353] on span at bounding box center [219, 347] width 336 height 56
click at [152, 370] on span at bounding box center [219, 347] width 336 height 56
click at [171, 283] on span "11 Shackamaxon Drive, Hamilton Township, NJ 08690" at bounding box center [219, 285] width 336 height 19
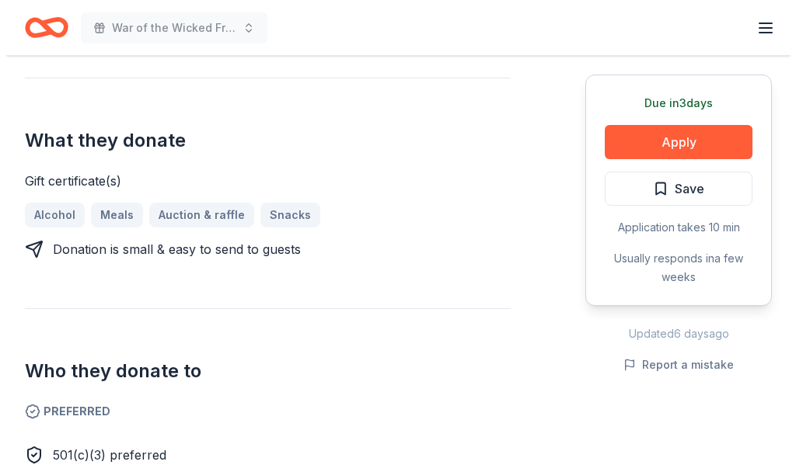
scroll to position [569, 0]
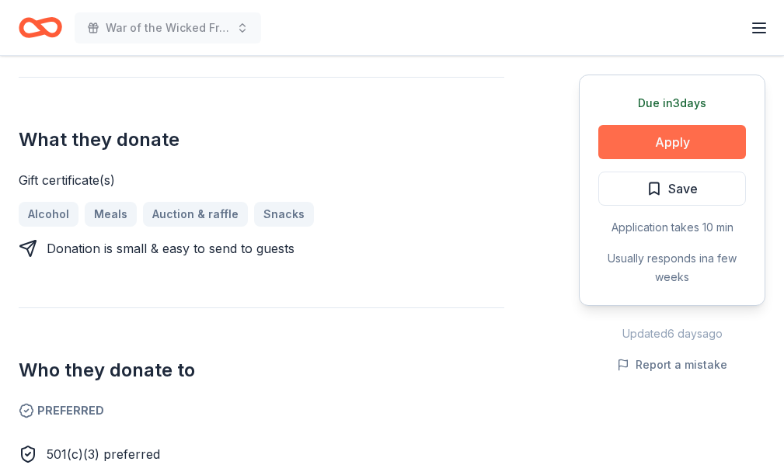
click at [729, 152] on button "Apply" at bounding box center [672, 142] width 148 height 34
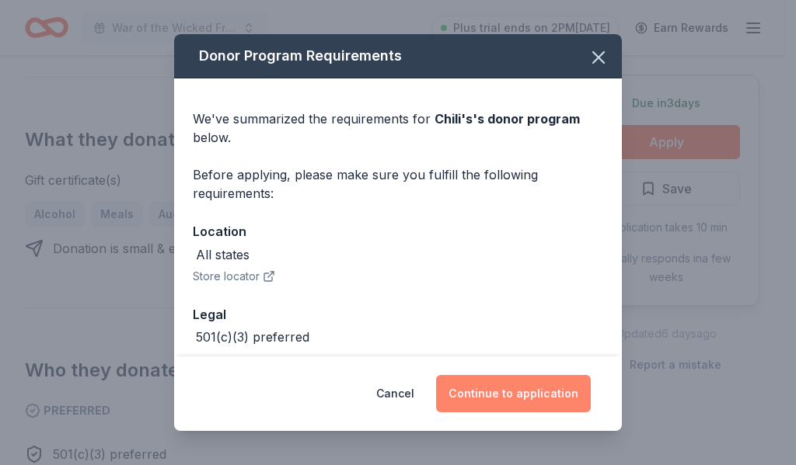
click at [551, 391] on button "Continue to application" at bounding box center [513, 393] width 155 height 37
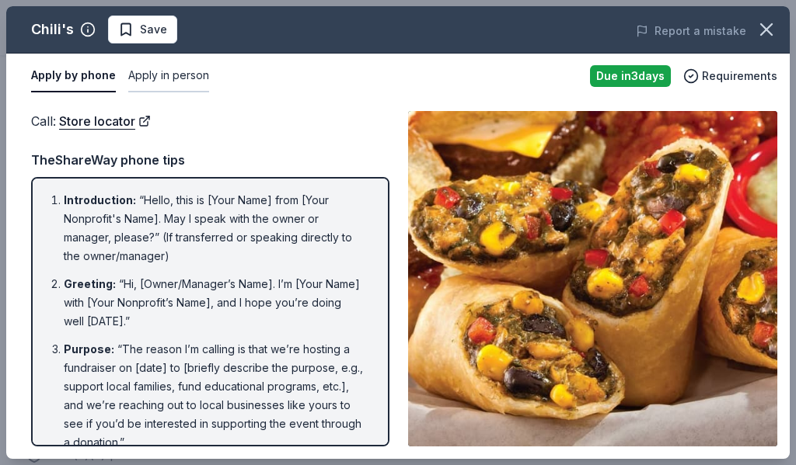
click at [188, 72] on button "Apply in person" at bounding box center [168, 76] width 81 height 33
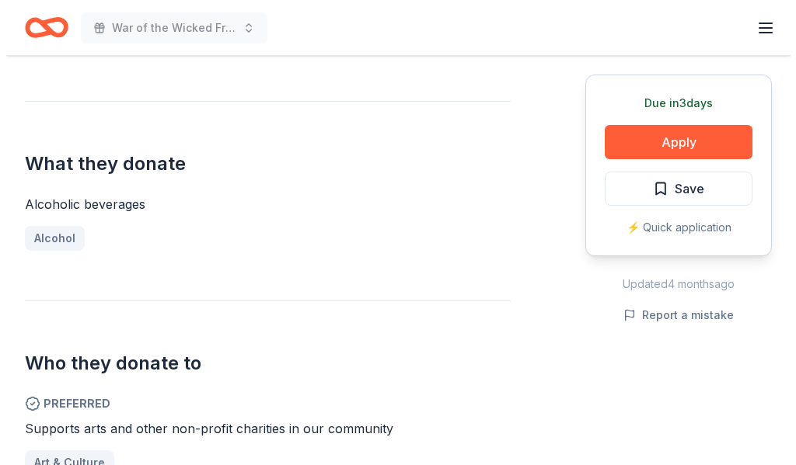
scroll to position [569, 0]
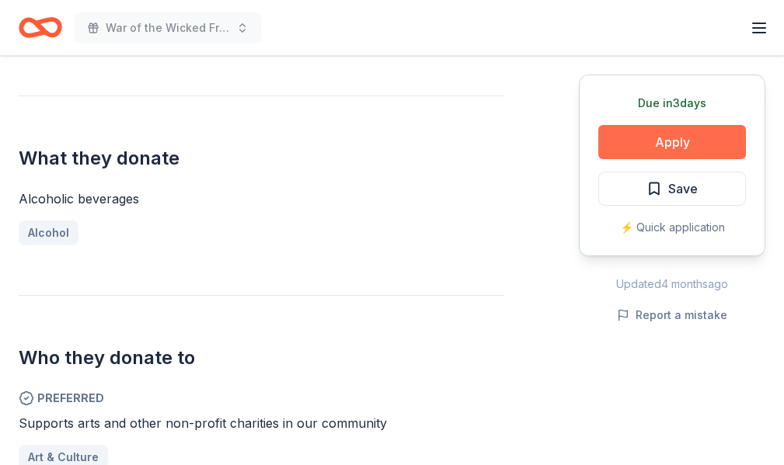
click at [711, 149] on button "Apply" at bounding box center [672, 142] width 148 height 34
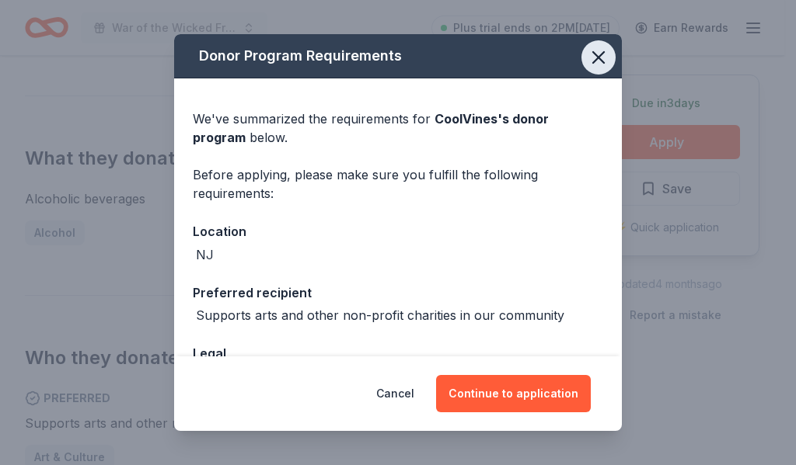
click at [587, 59] on icon "button" at bounding box center [598, 58] width 22 height 22
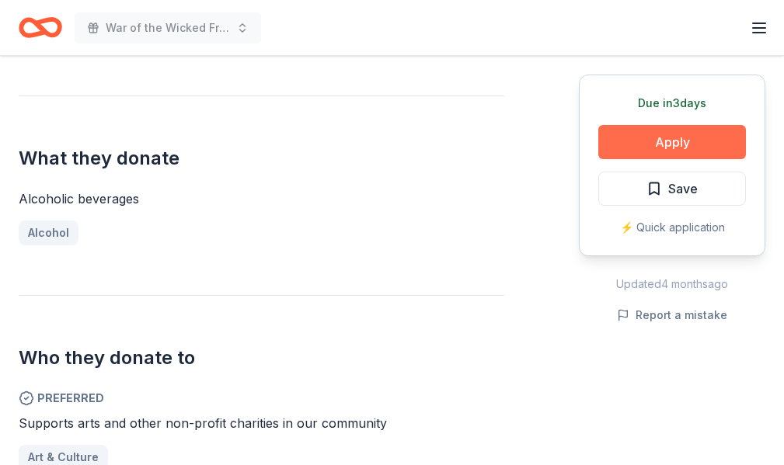
click at [632, 148] on button "Apply" at bounding box center [672, 142] width 148 height 34
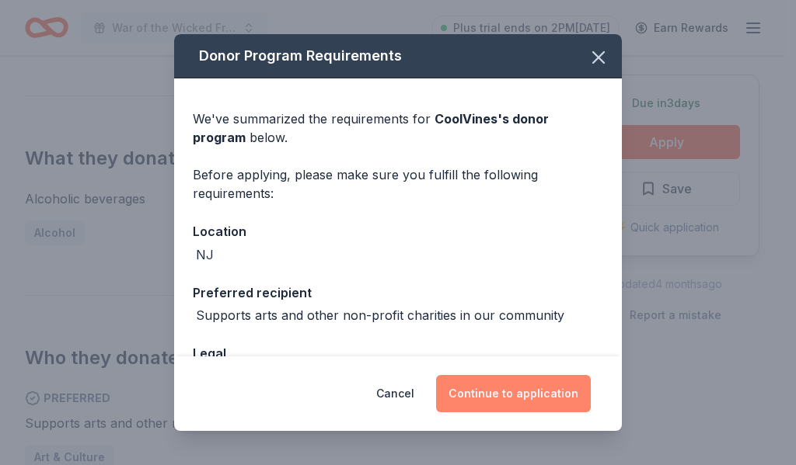
click at [555, 401] on button "Continue to application" at bounding box center [513, 393] width 155 height 37
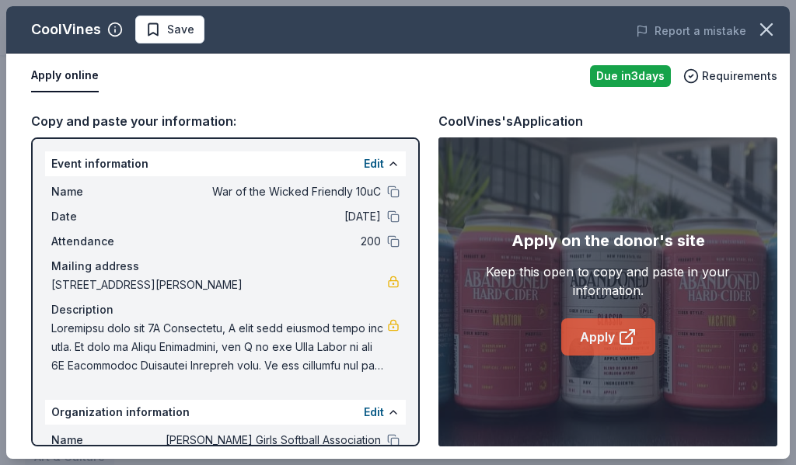
click at [615, 325] on link "Apply" at bounding box center [608, 337] width 94 height 37
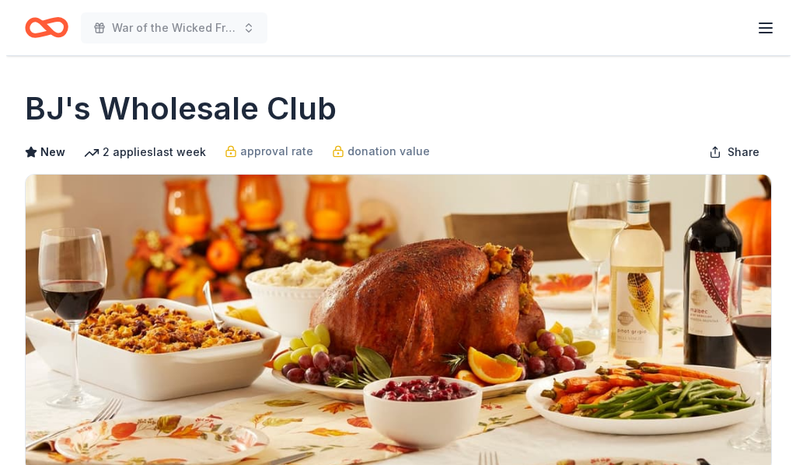
scroll to position [285, 0]
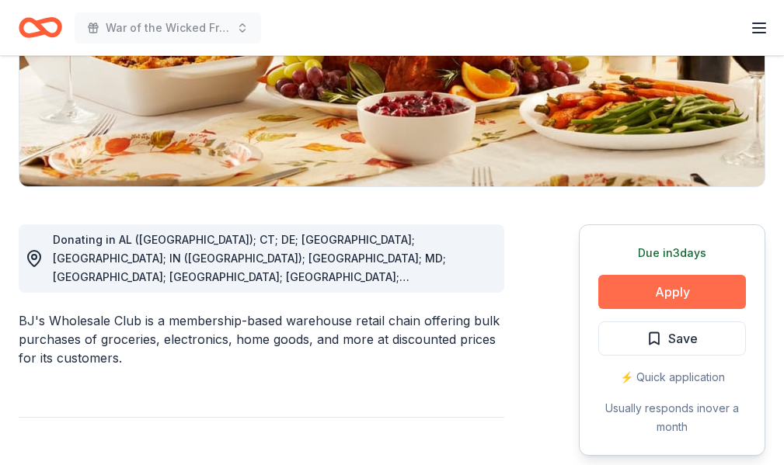
click at [598, 287] on button "Apply" at bounding box center [672, 292] width 148 height 34
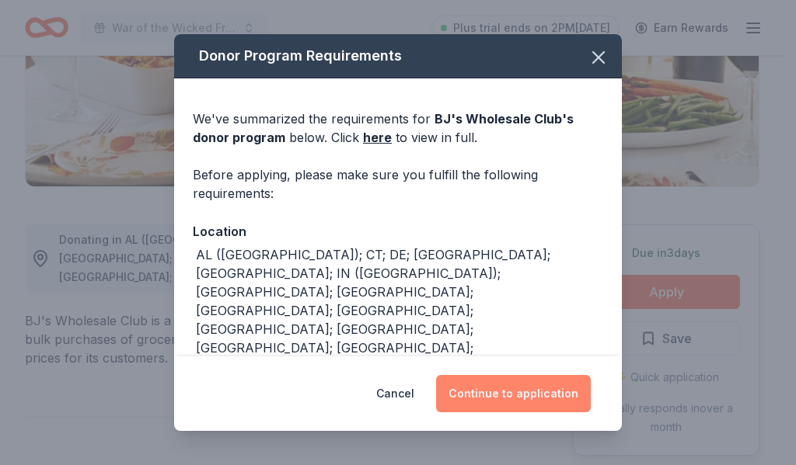
click at [535, 393] on button "Continue to application" at bounding box center [513, 393] width 155 height 37
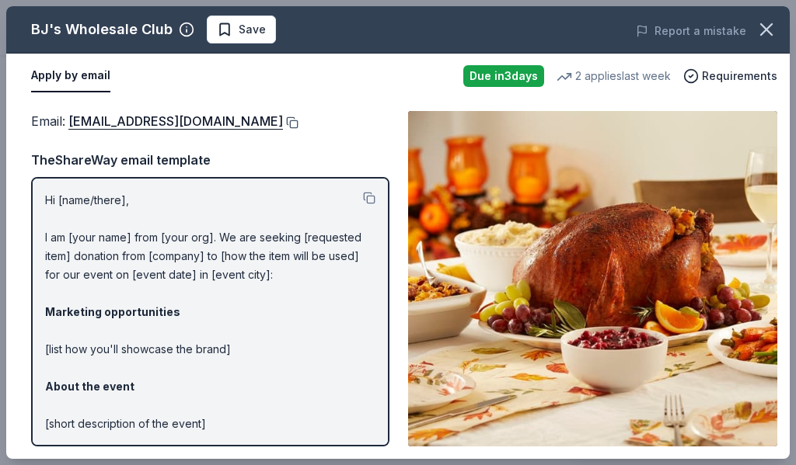
click at [283, 119] on button at bounding box center [291, 123] width 16 height 12
